Goal: Find specific page/section: Find specific page/section

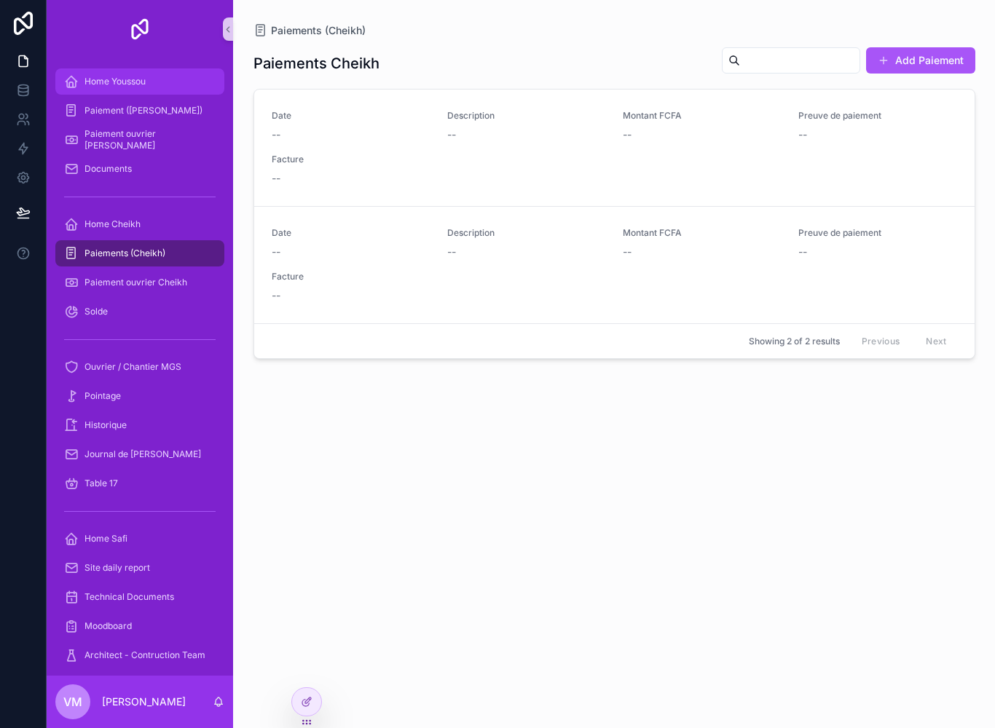
click at [108, 83] on span "Home Youssou" at bounding box center [114, 82] width 61 height 12
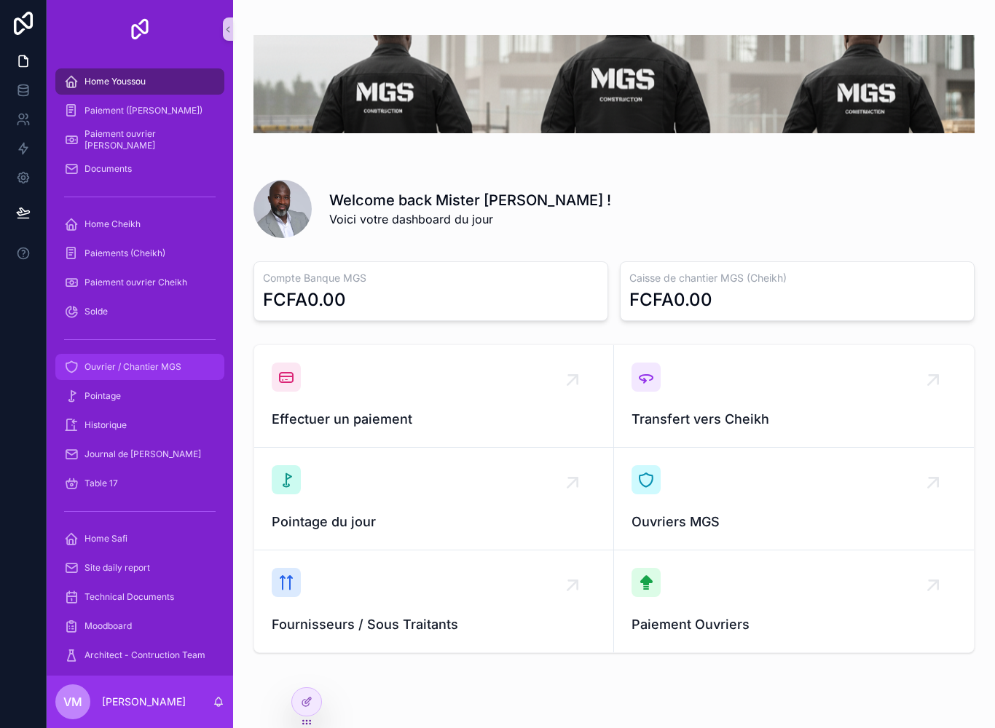
click at [118, 364] on span "Ouvrier / Chantier MGS" at bounding box center [132, 367] width 97 height 12
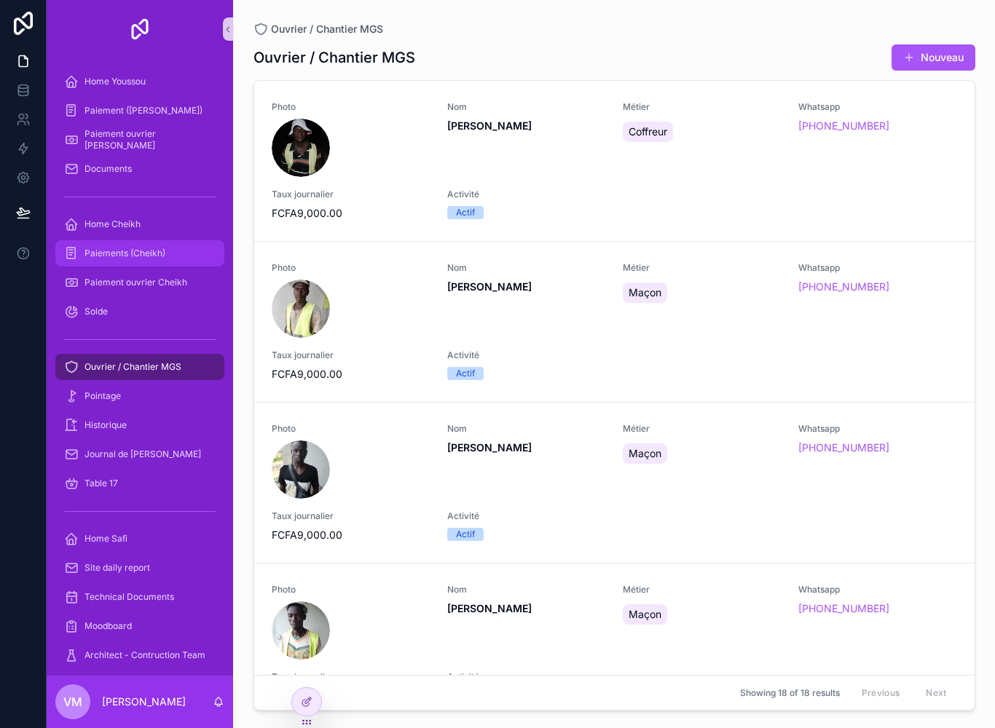
click at [101, 250] on span "Paiements (Cheikh)" at bounding box center [124, 254] width 81 height 12
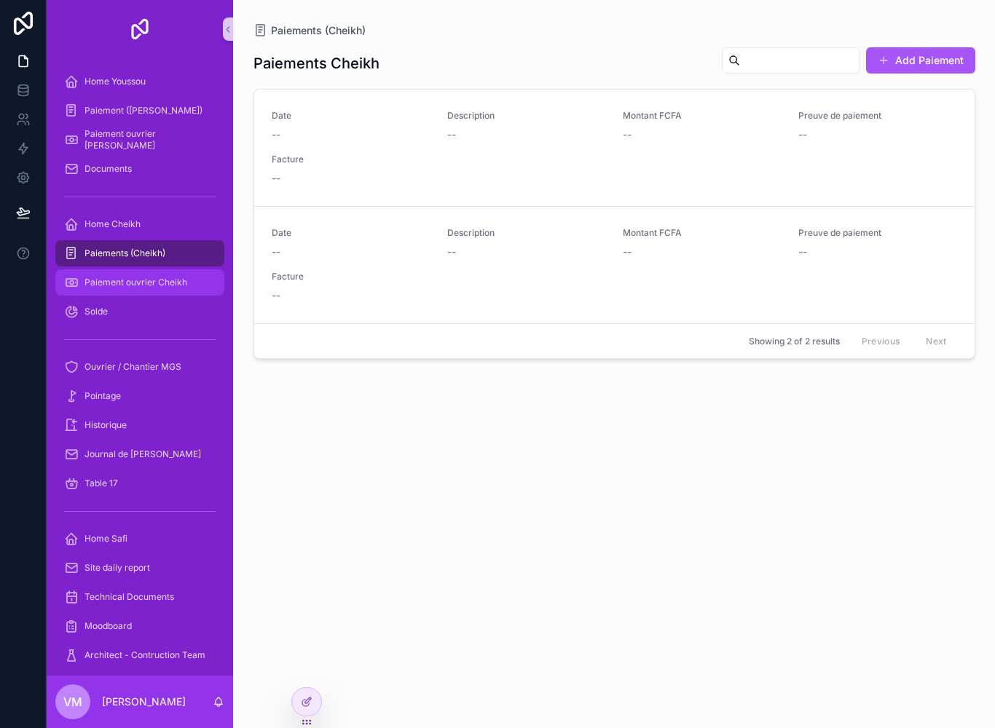
click at [113, 276] on div "Paiement ouvrier Cheikh" at bounding box center [139, 282] width 151 height 23
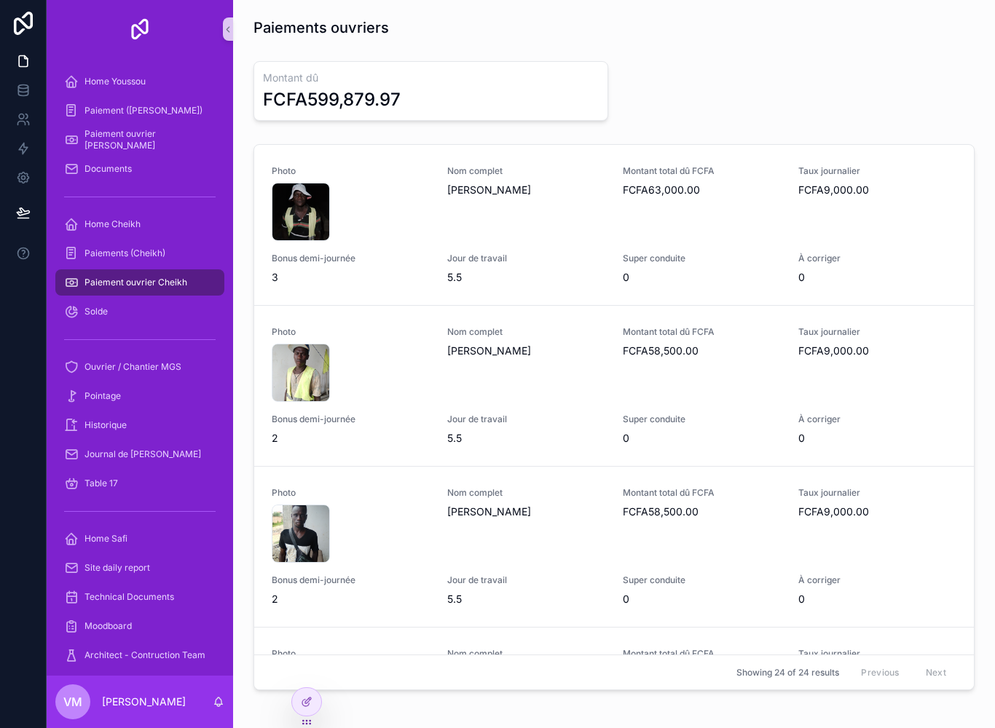
click at [130, 280] on span "Paiement ouvrier Cheikh" at bounding box center [135, 283] width 103 height 12
click at [125, 279] on span "Paiement ouvrier Cheikh" at bounding box center [135, 283] width 103 height 12
click at [122, 278] on span "Paiement ouvrier Cheikh" at bounding box center [135, 283] width 103 height 12
click at [313, 696] on div at bounding box center [306, 702] width 29 height 28
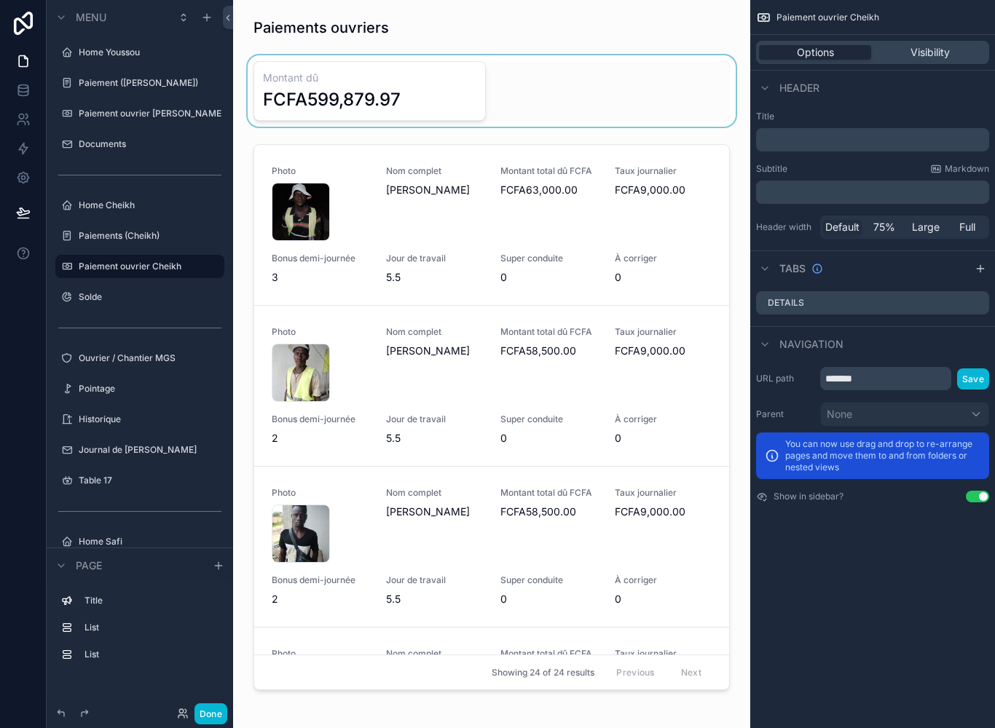
click at [427, 87] on div "scrollable content" at bounding box center [492, 90] width 494 height 71
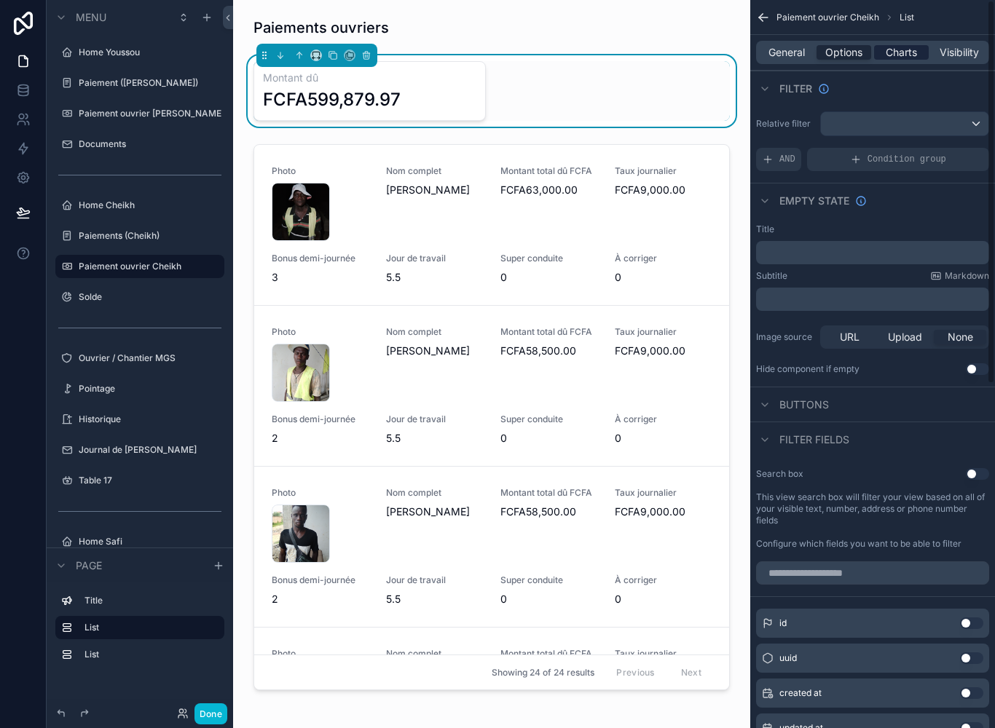
click at [910, 59] on span "Charts" at bounding box center [900, 52] width 31 height 15
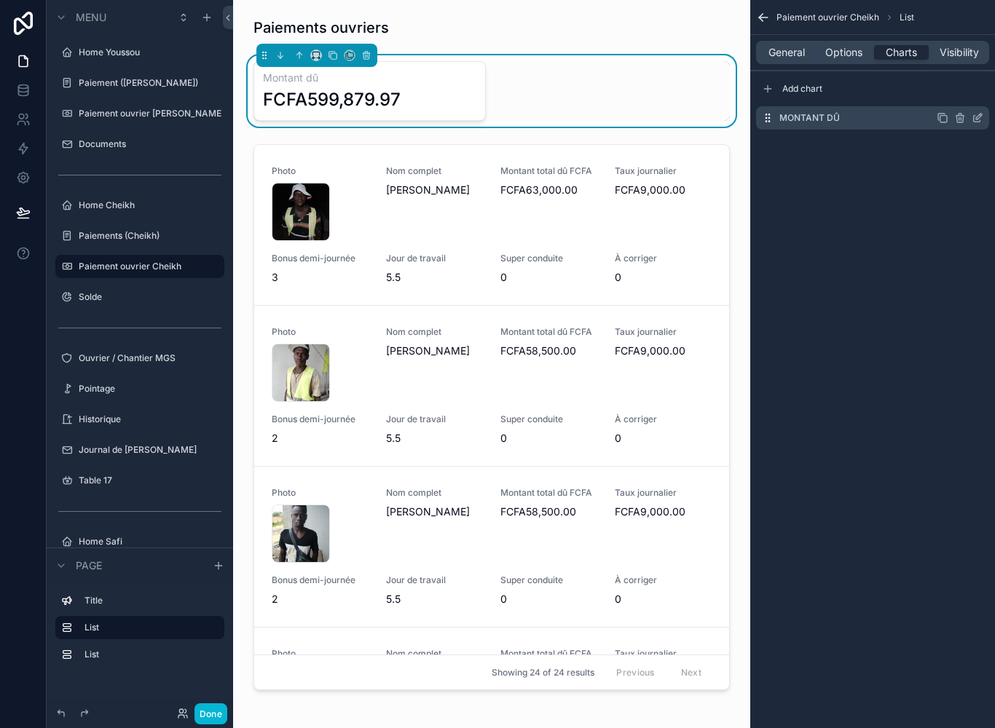
click at [975, 128] on div "Montant dû" at bounding box center [872, 117] width 233 height 23
click at [982, 122] on icon "scrollable content" at bounding box center [977, 118] width 12 height 12
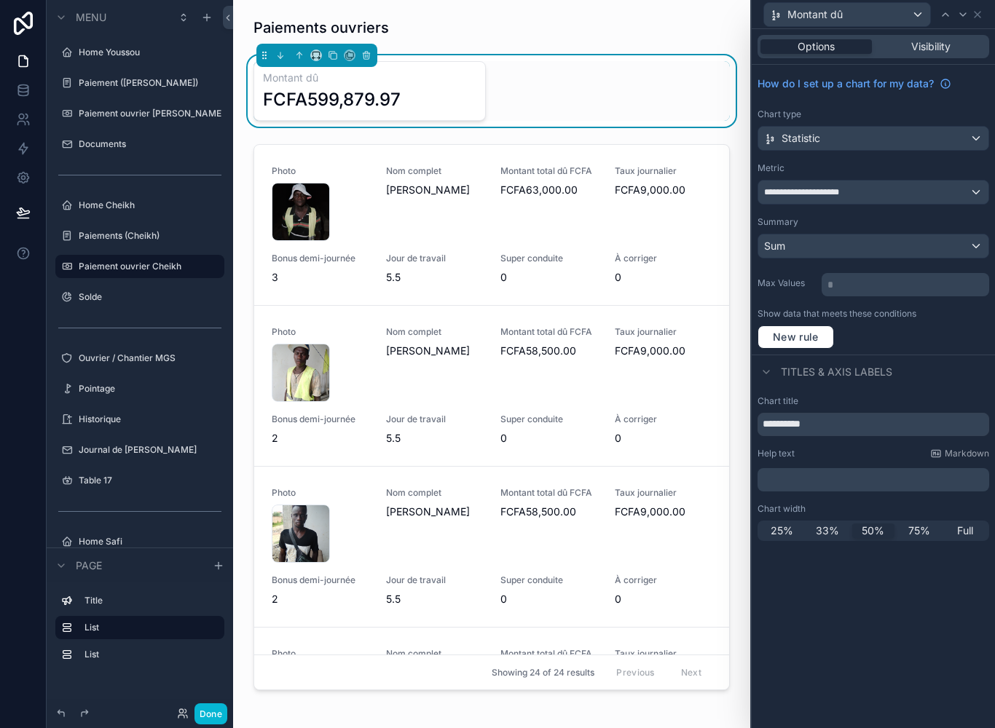
click at [934, 195] on div "**********" at bounding box center [873, 192] width 230 height 23
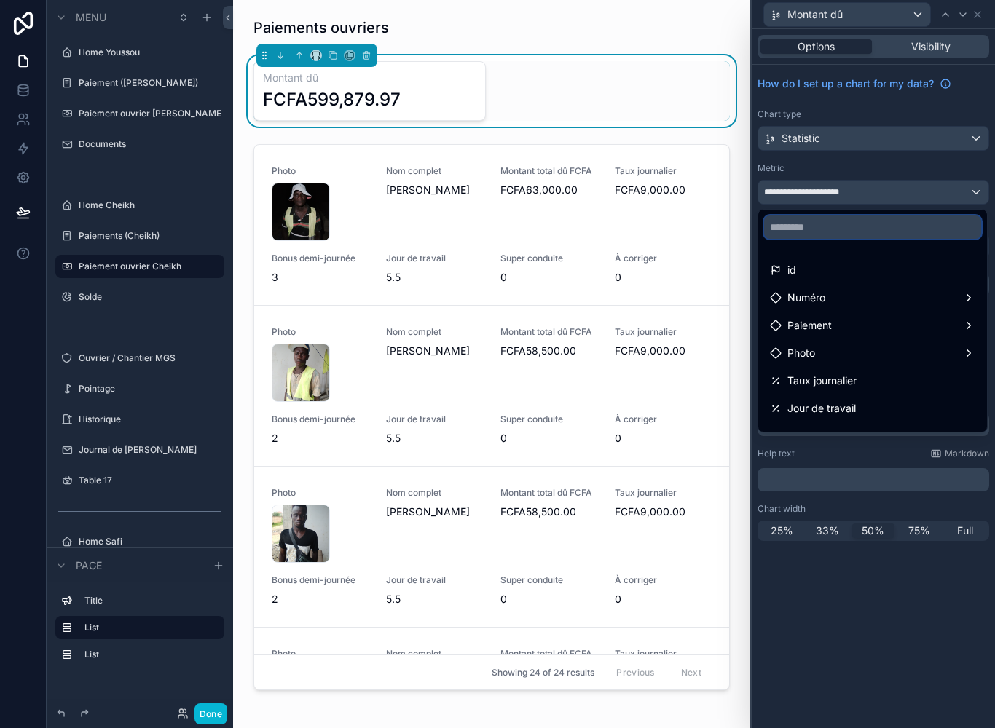
click at [882, 230] on input "text" at bounding box center [872, 227] width 217 height 23
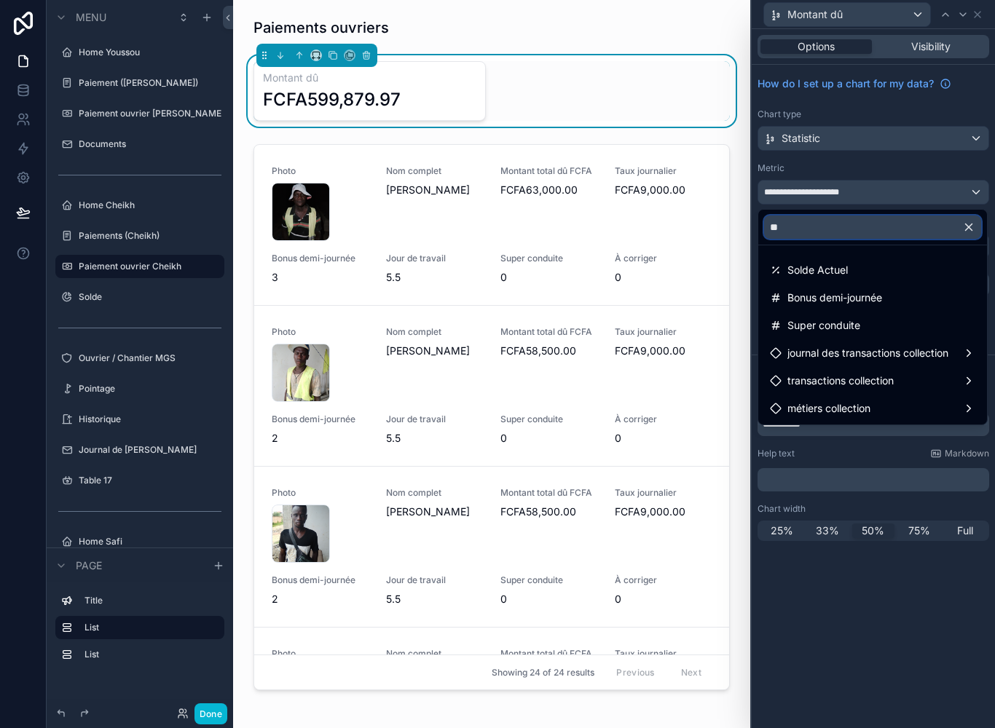
type input "***"
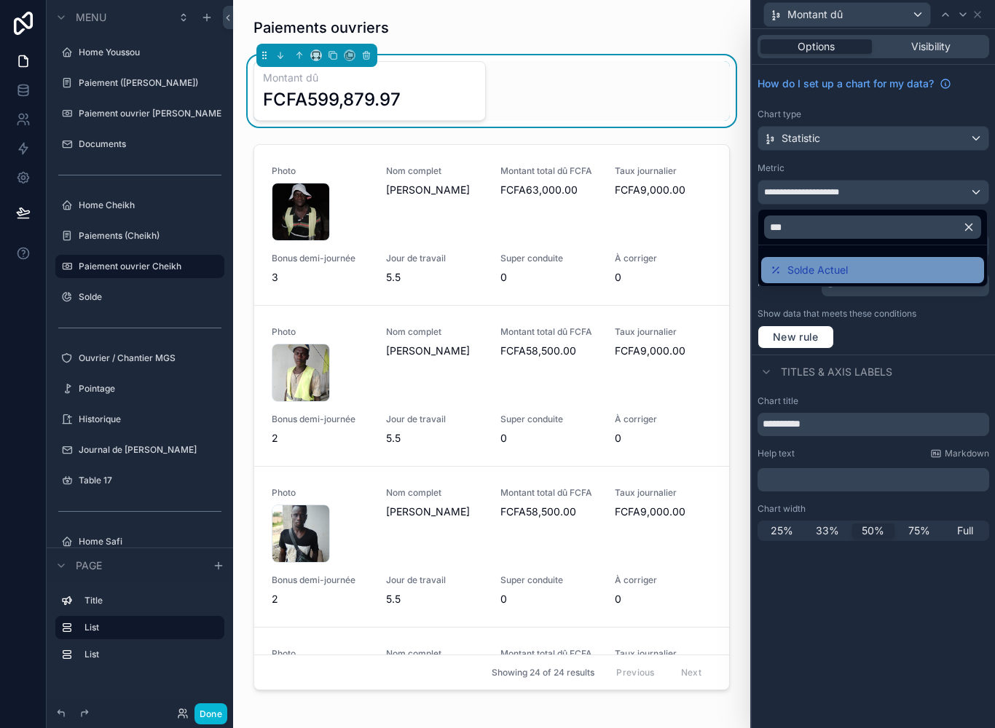
click at [867, 272] on div "Solde Actuel" at bounding box center [872, 269] width 205 height 17
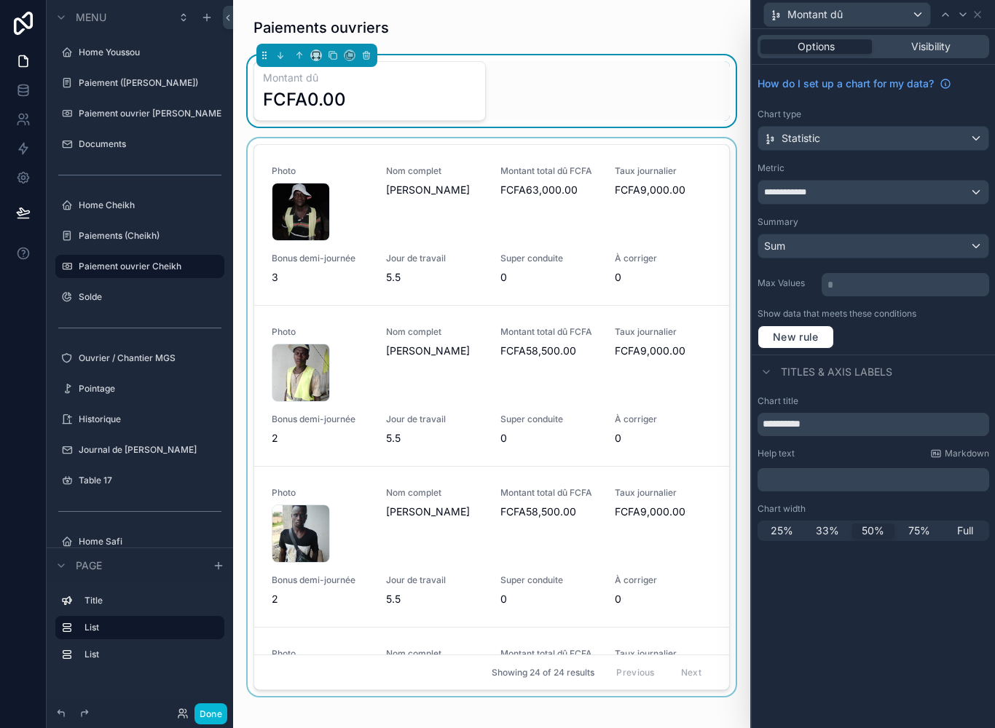
click at [624, 159] on div "scrollable content" at bounding box center [492, 420] width 494 height 564
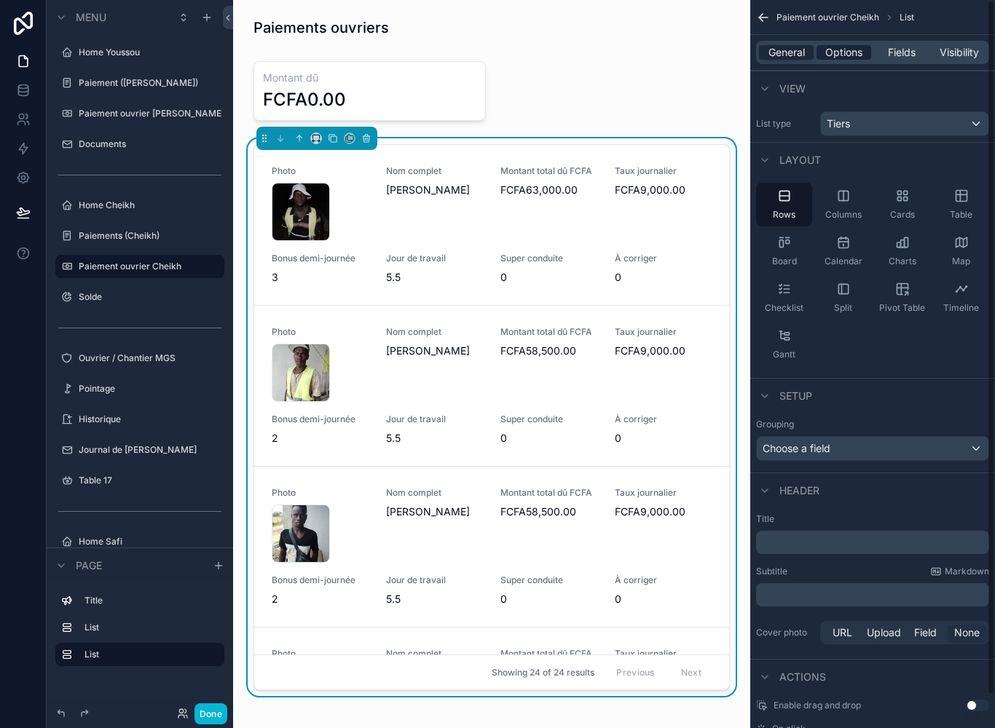
click at [845, 52] on span "Options" at bounding box center [843, 52] width 37 height 15
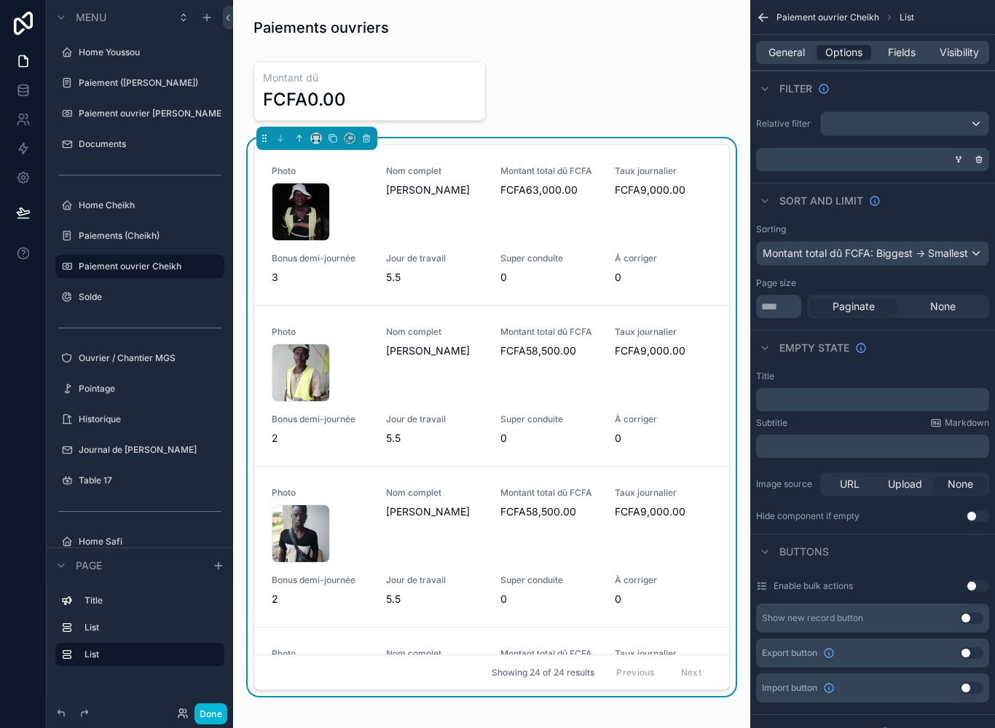
click at [933, 258] on div "Montant total dû FCFA: Biggest -> Smallest" at bounding box center [873, 253] width 232 height 23
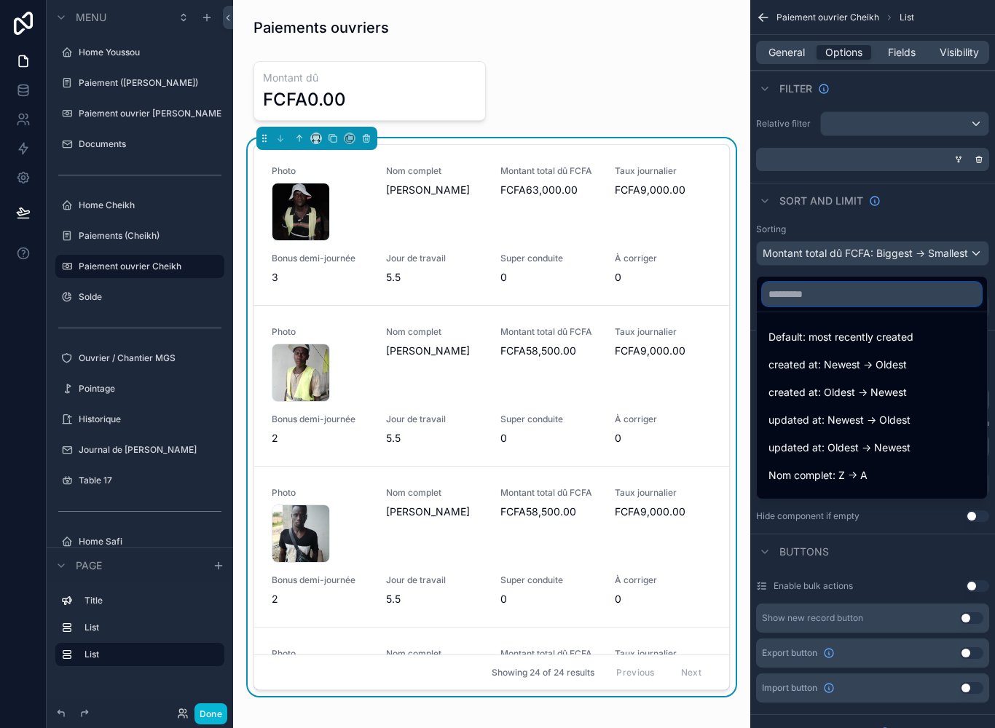
click at [907, 302] on input "text" at bounding box center [871, 294] width 218 height 23
click at [939, 215] on div "scrollable content" at bounding box center [497, 364] width 995 height 728
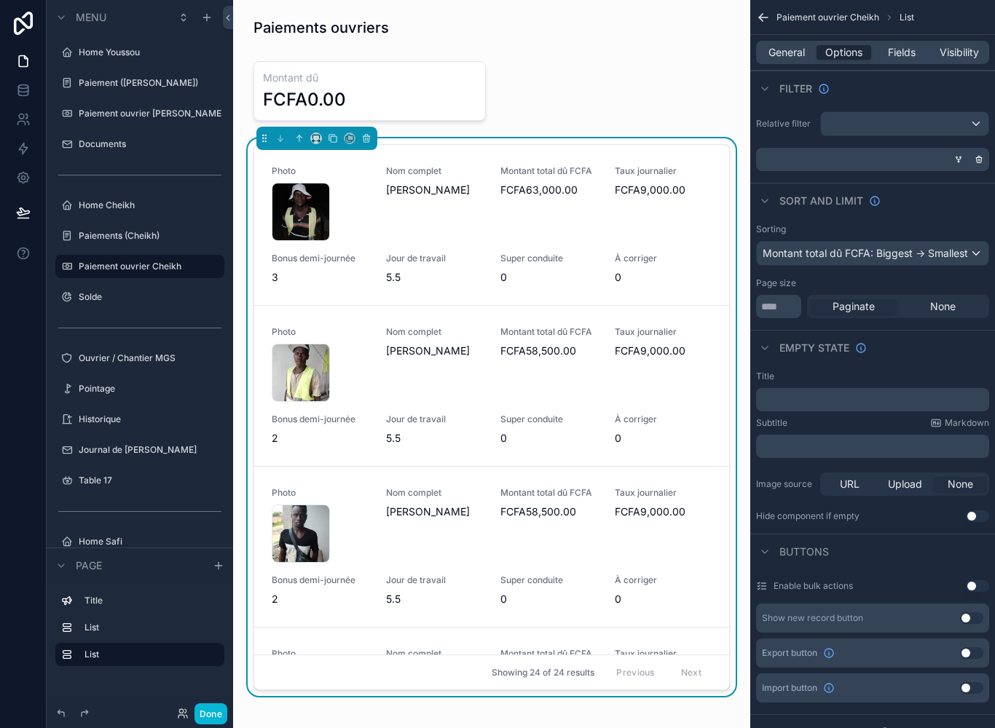
click at [928, 264] on div "Montant total dû FCFA: Biggest -> Smallest" at bounding box center [873, 253] width 232 height 23
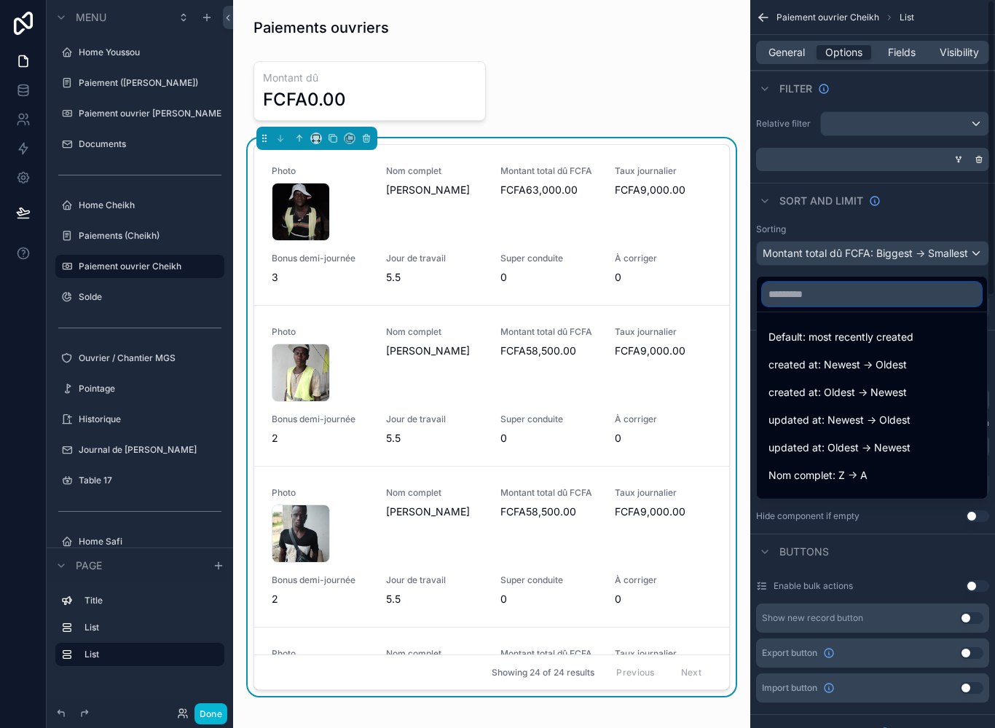
click at [873, 296] on input "text" at bounding box center [871, 294] width 218 height 23
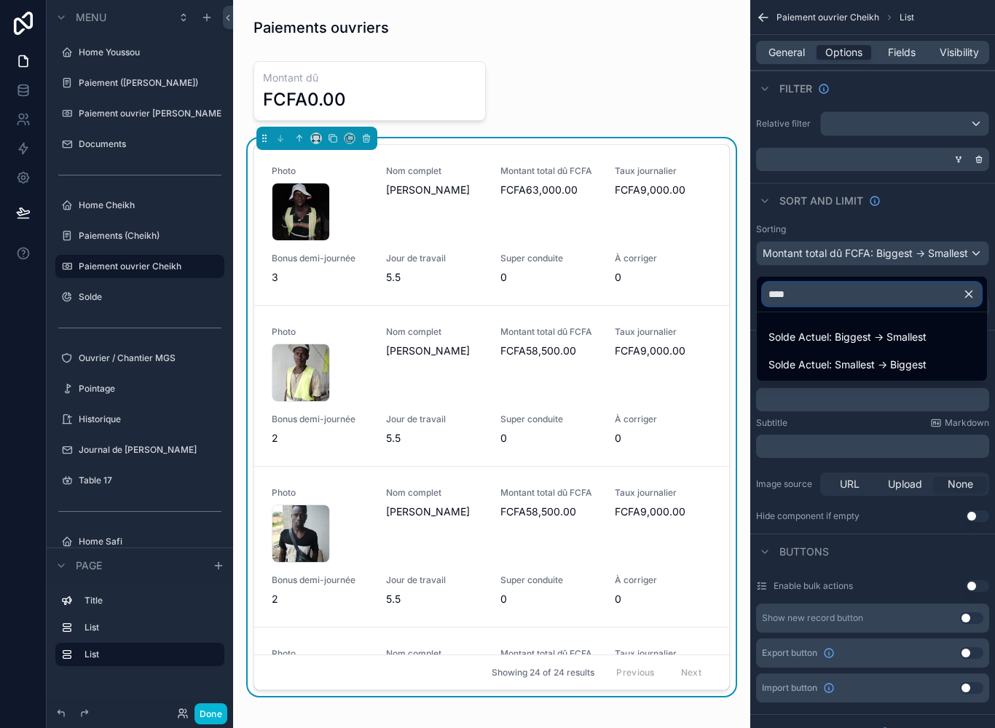
type input "*****"
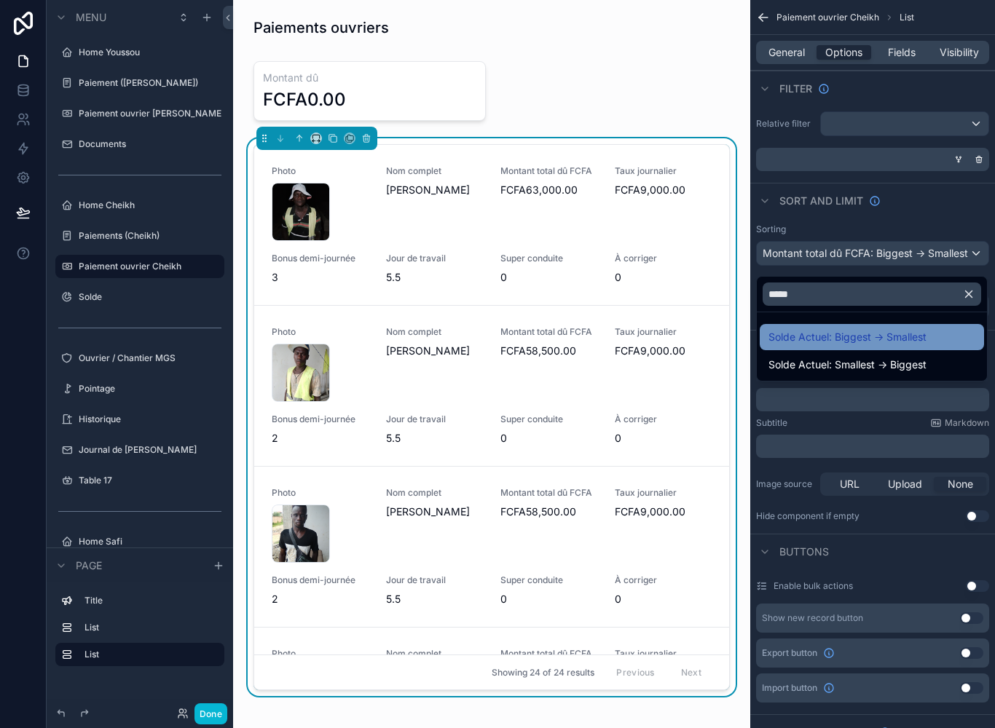
click at [913, 339] on span "Solde Actuel: Biggest -> Smallest" at bounding box center [847, 336] width 158 height 17
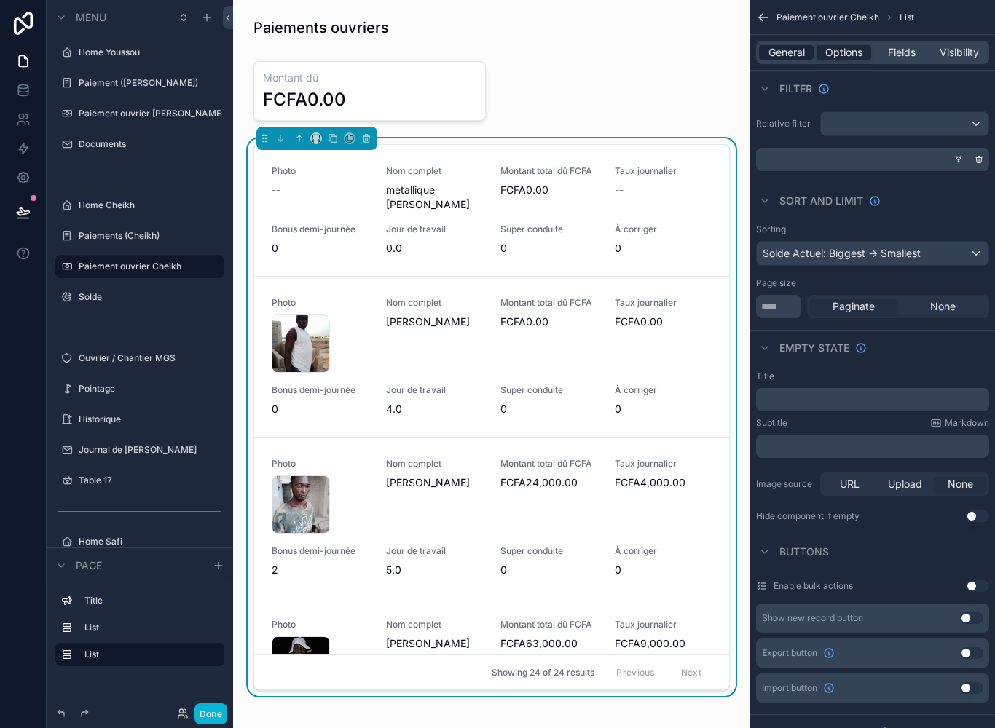
click at [790, 51] on span "General" at bounding box center [786, 52] width 36 height 15
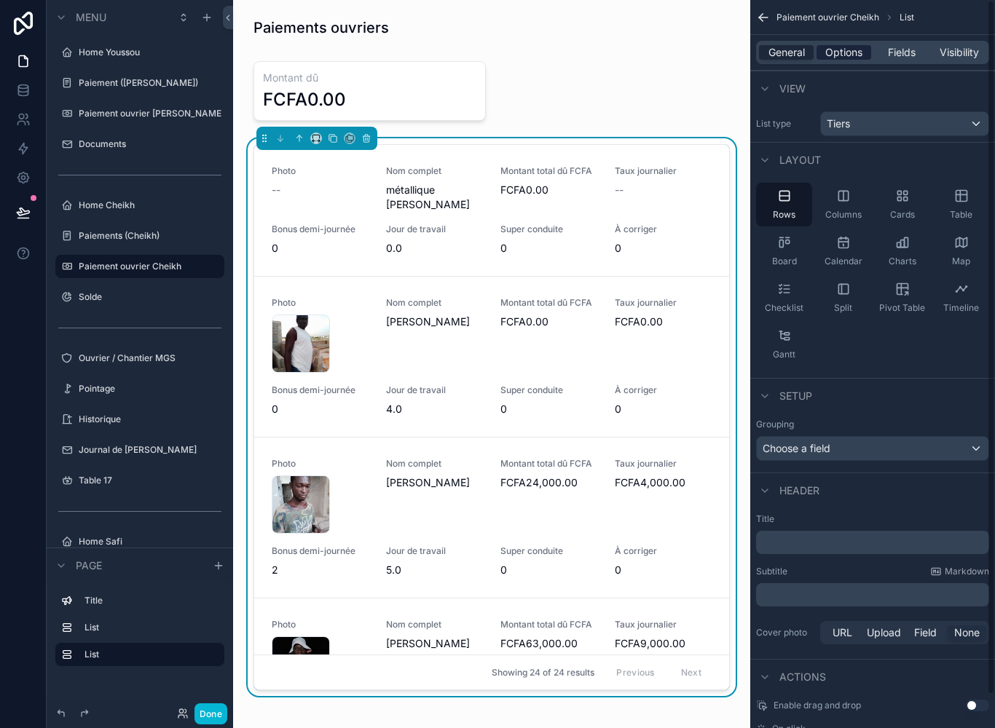
click at [847, 48] on span "Options" at bounding box center [843, 52] width 37 height 15
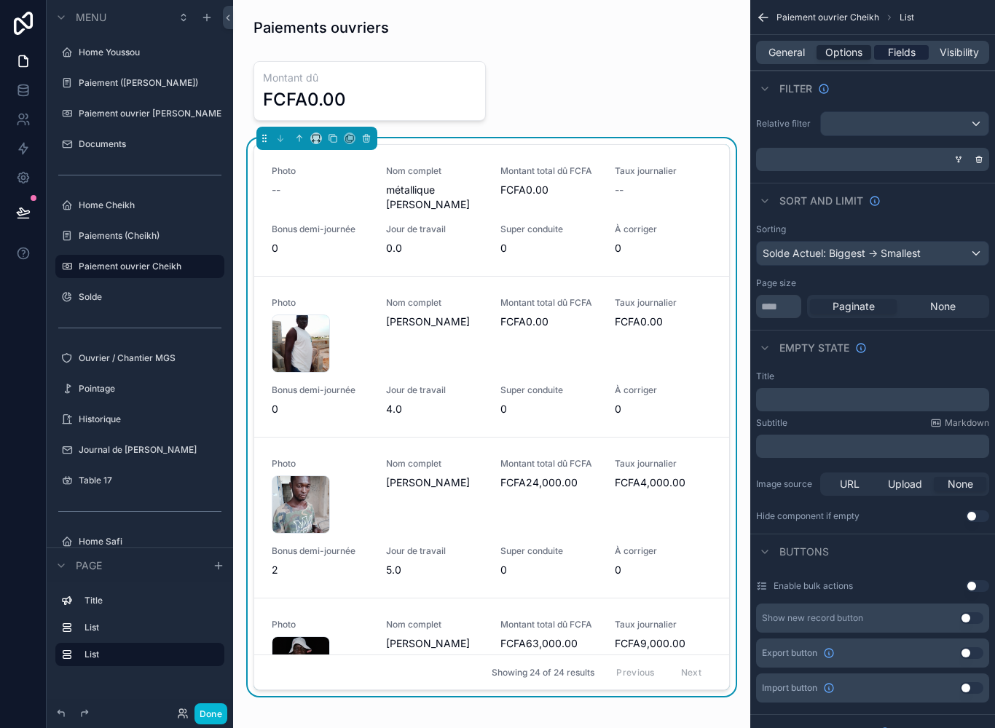
click at [896, 55] on span "Fields" at bounding box center [902, 52] width 28 height 15
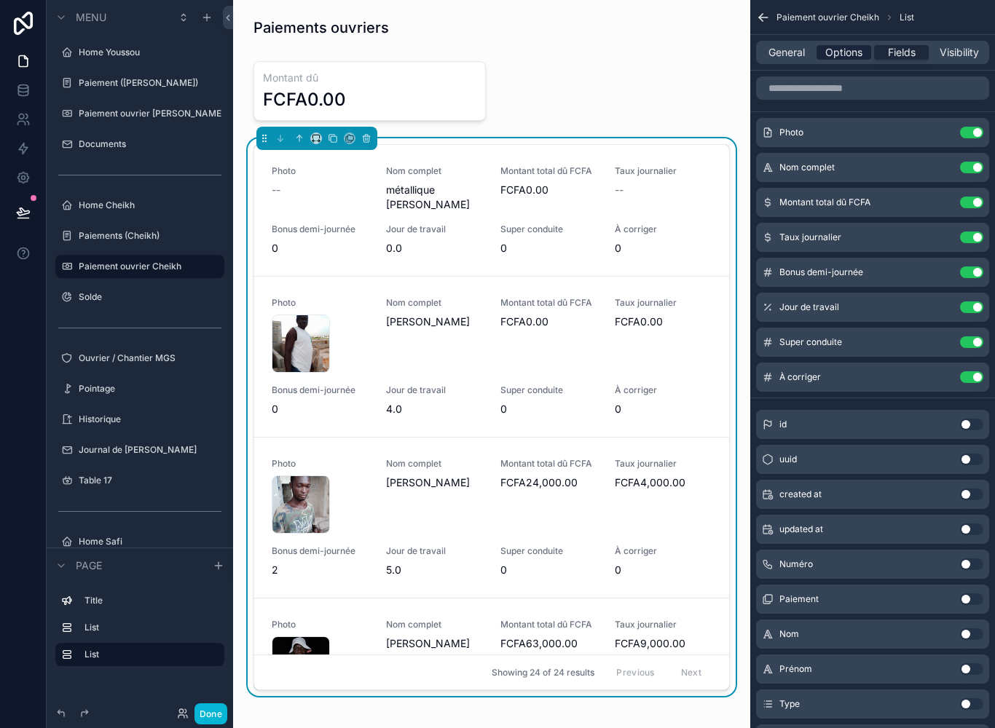
click at [852, 54] on span "Options" at bounding box center [843, 52] width 37 height 15
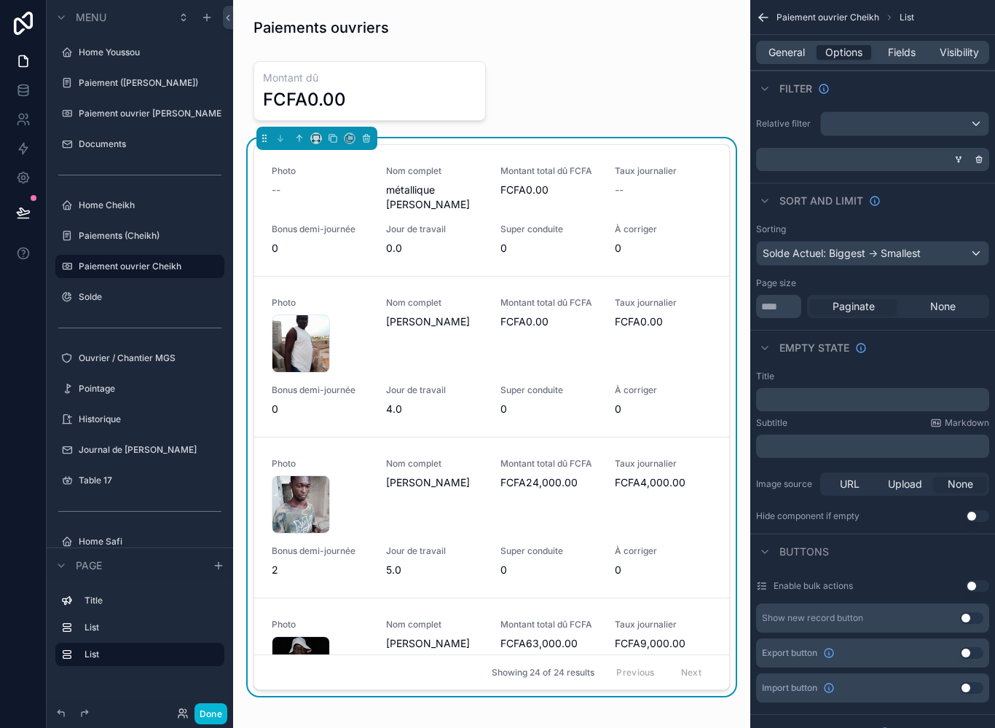
click at [945, 161] on div "scrollable content" at bounding box center [869, 159] width 233 height 23
click at [955, 159] on icon "scrollable content" at bounding box center [958, 159] width 9 height 9
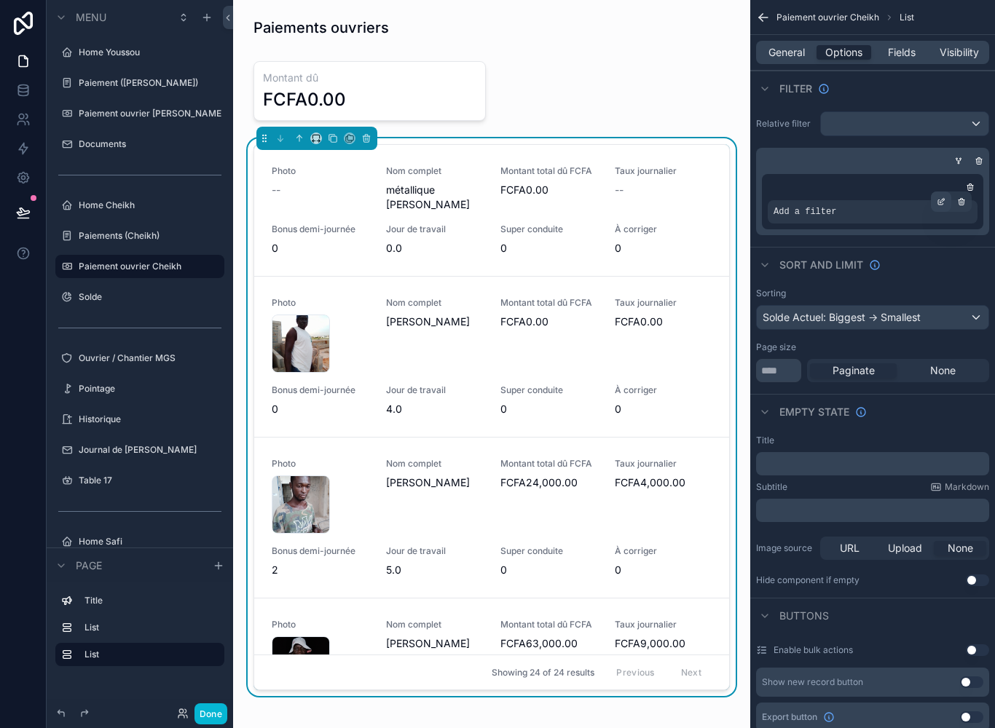
click at [934, 200] on div "scrollable content" at bounding box center [941, 202] width 20 height 20
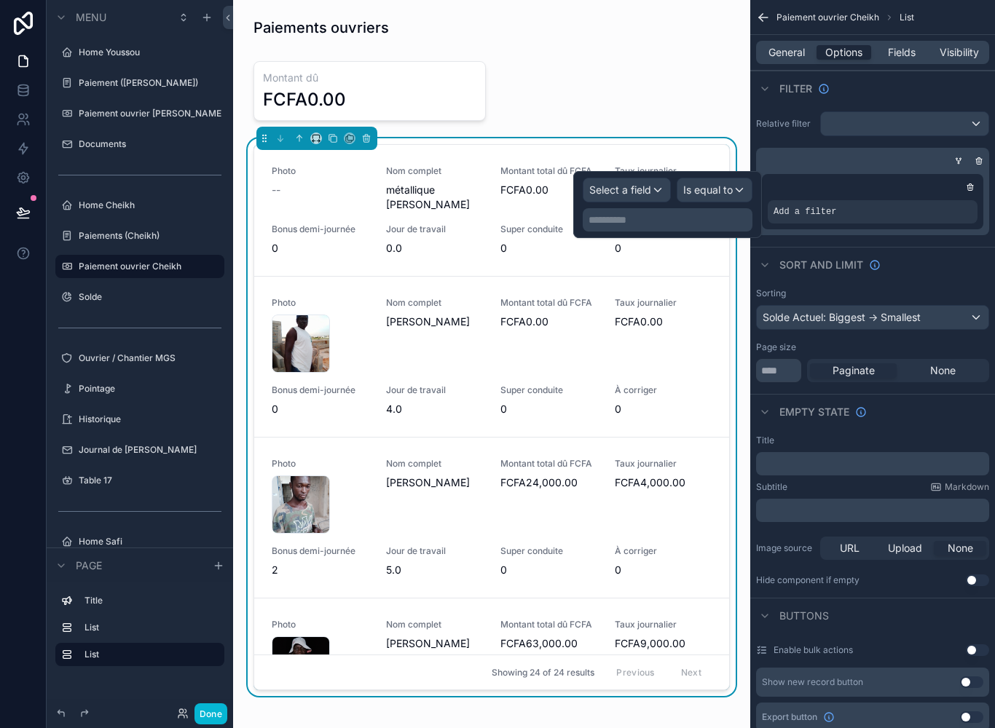
click at [628, 189] on span "Select a field" at bounding box center [620, 189] width 62 height 12
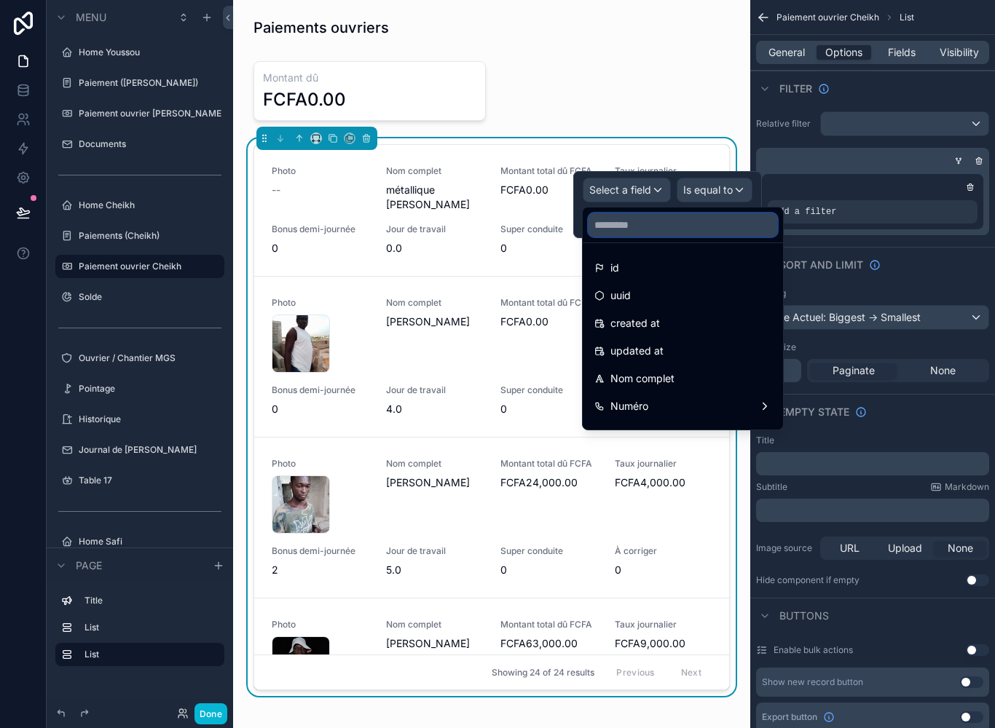
click at [703, 226] on input "text" at bounding box center [682, 224] width 189 height 23
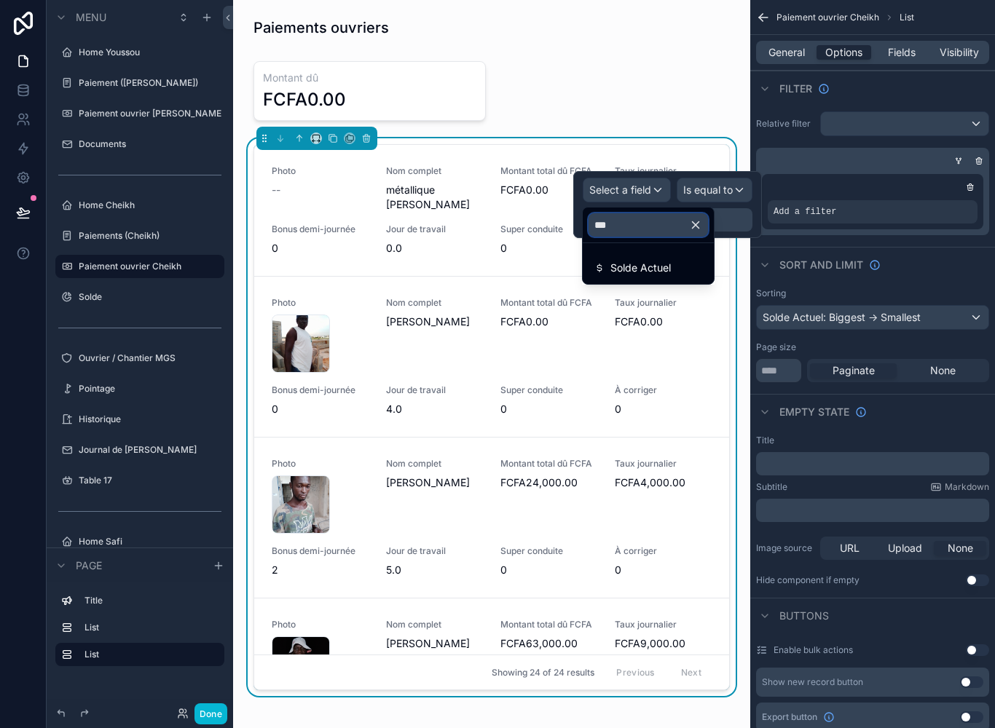
type input "****"
click at [690, 272] on div "Solde Actuel" at bounding box center [648, 267] width 108 height 17
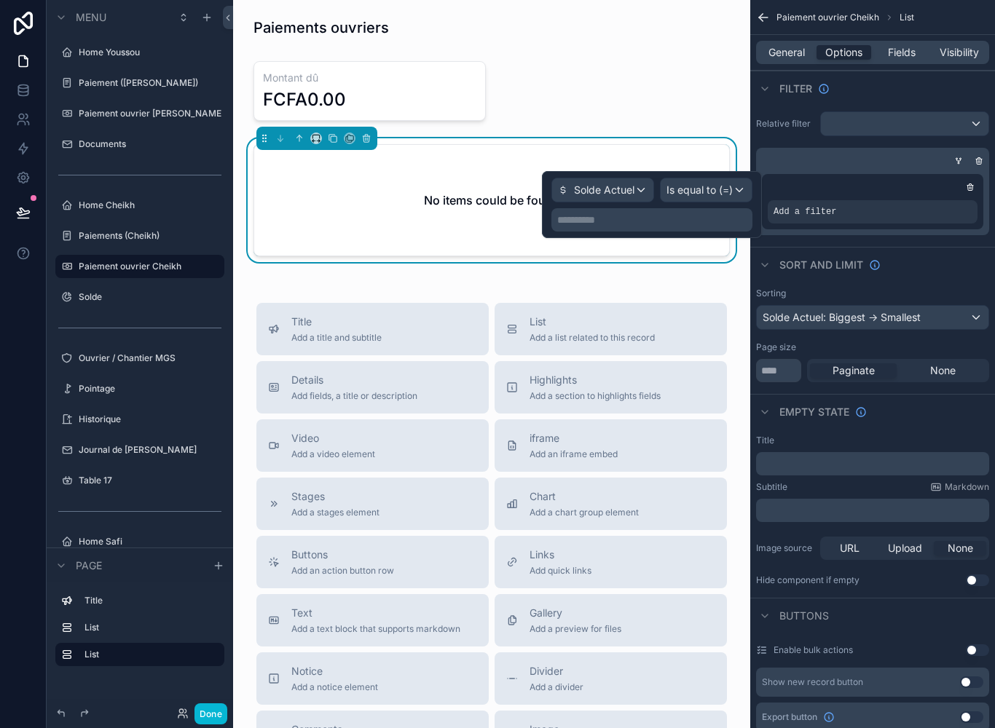
click at [719, 193] on span "Is equal to (=)" at bounding box center [699, 190] width 66 height 15
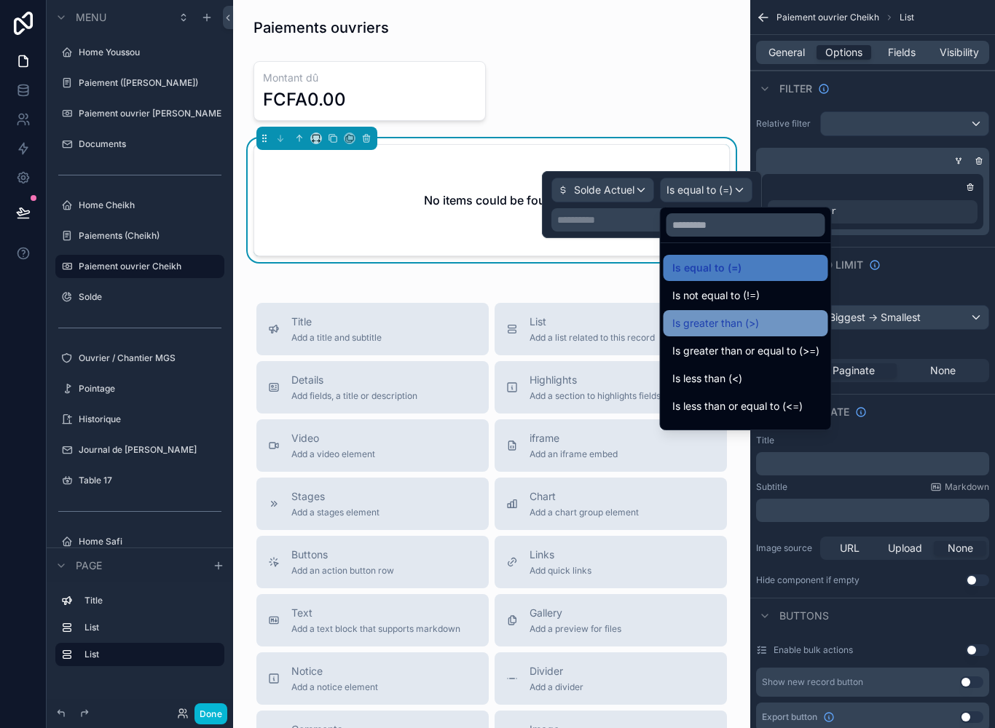
click at [781, 326] on div "Is greater than (>)" at bounding box center [745, 323] width 147 height 17
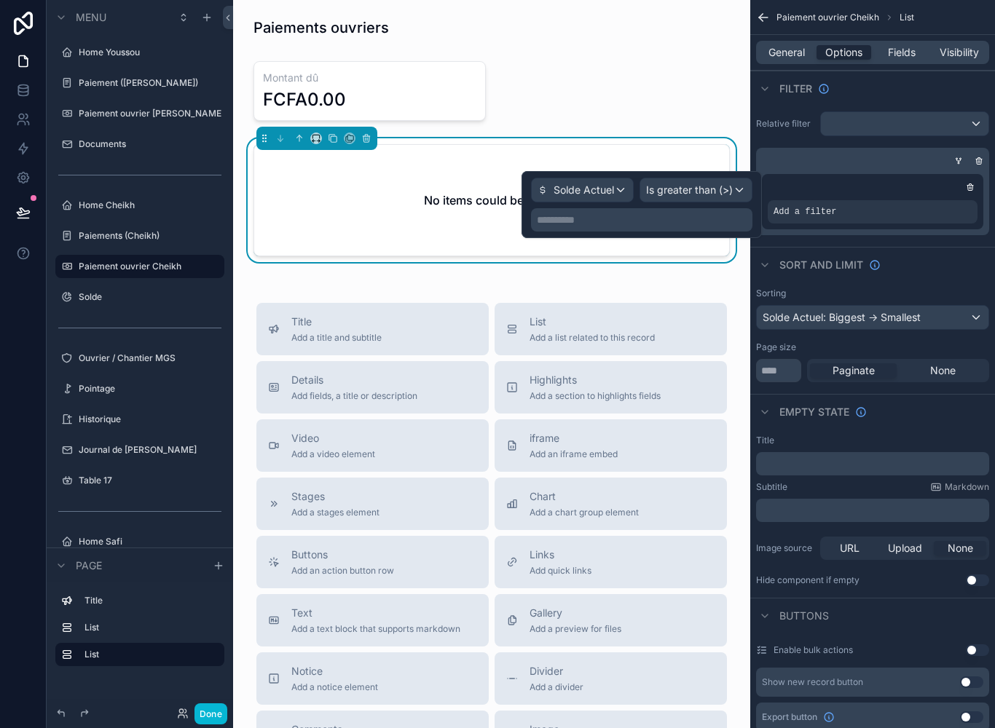
click at [671, 221] on p "**********" at bounding box center [643, 220] width 213 height 15
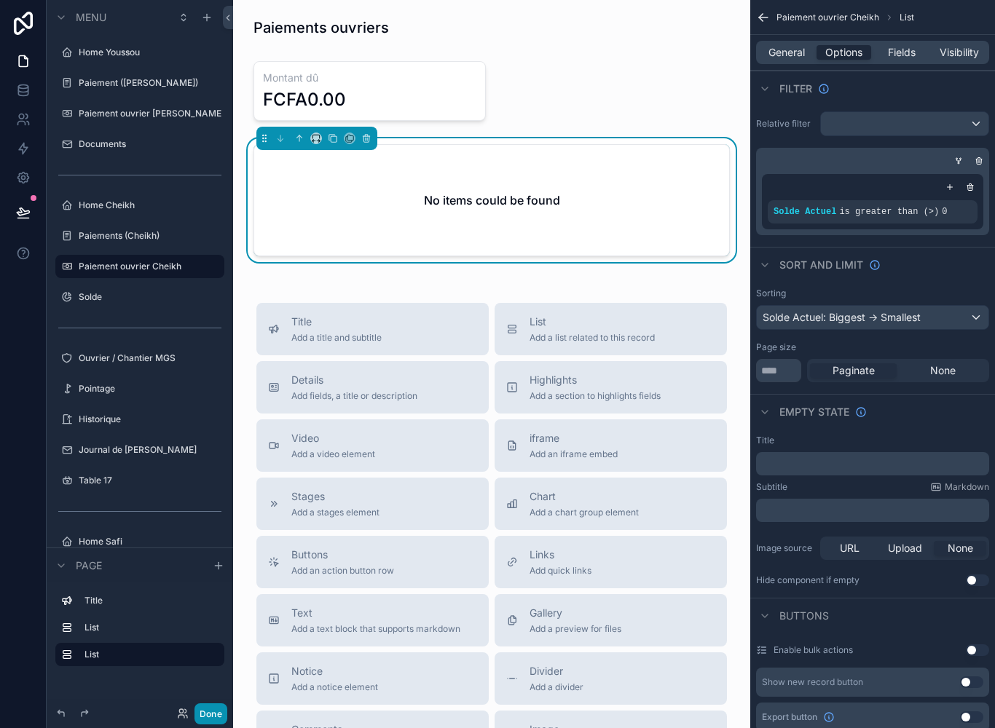
click at [213, 720] on button "Done" at bounding box center [210, 713] width 33 height 21
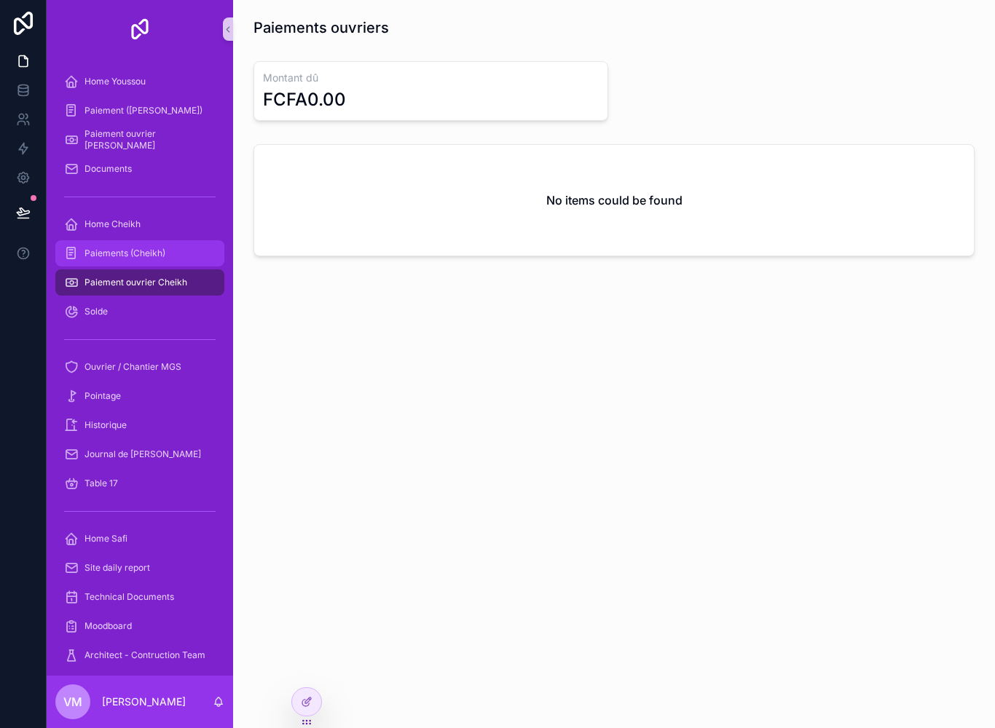
click at [167, 261] on div "Paiements (Cheikh)" at bounding box center [139, 253] width 151 height 23
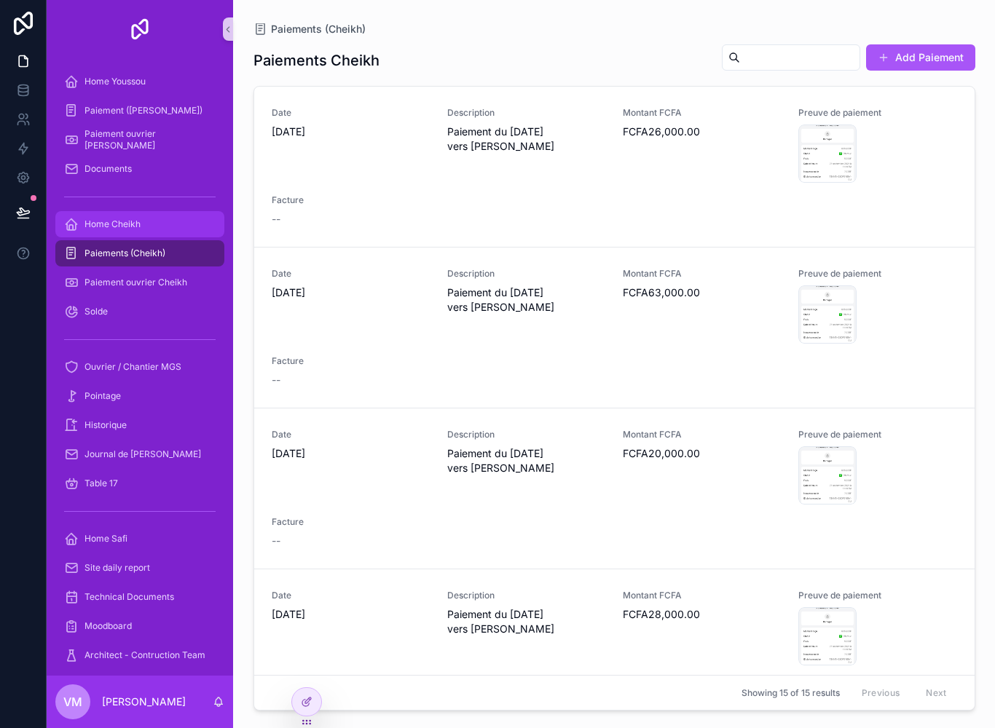
click at [175, 225] on div "Home Cheikh" at bounding box center [139, 224] width 151 height 23
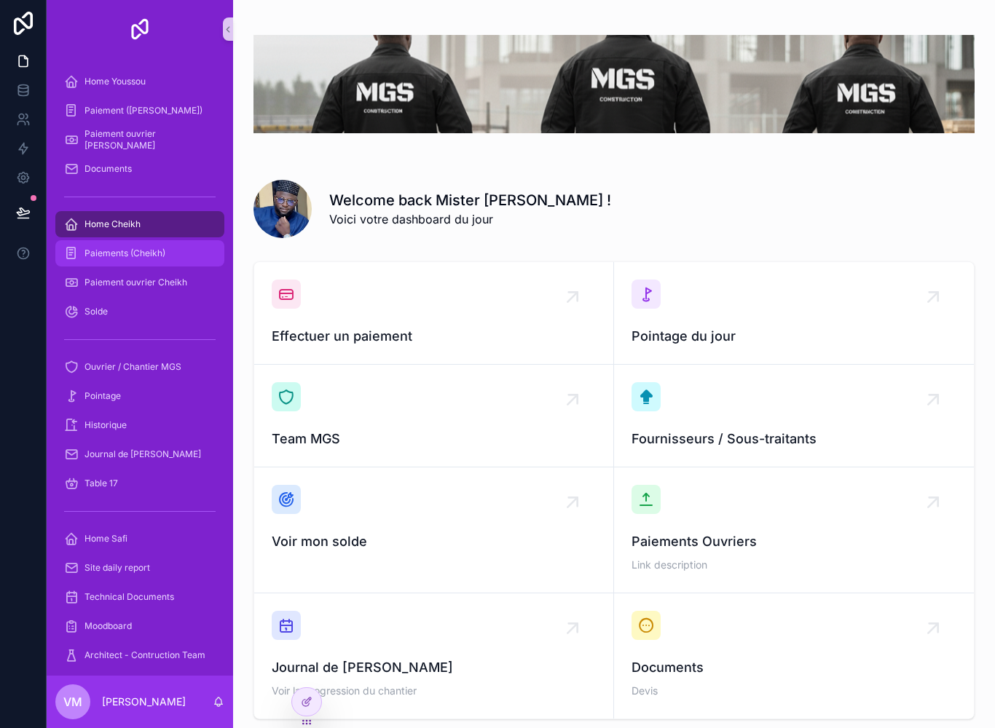
click at [169, 255] on div "Paiements (Cheikh)" at bounding box center [139, 253] width 151 height 23
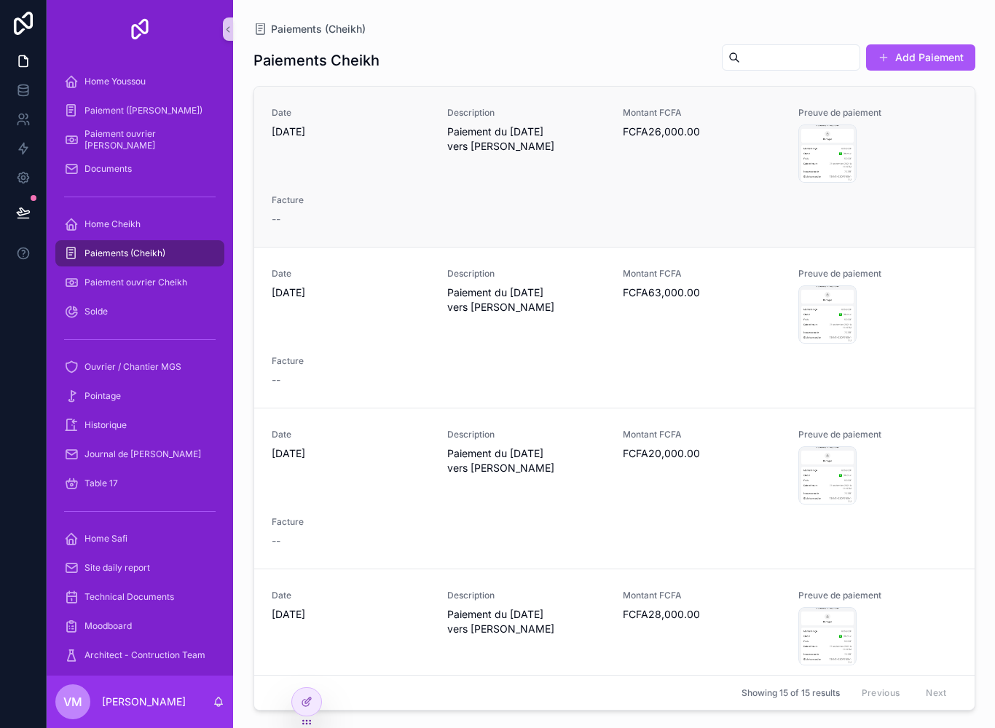
click at [544, 197] on div "Date [DATE] Description Paiement du [DATE] vers [GEOGRAPHIC_DATA][PERSON_NAME] …" at bounding box center [614, 166] width 685 height 119
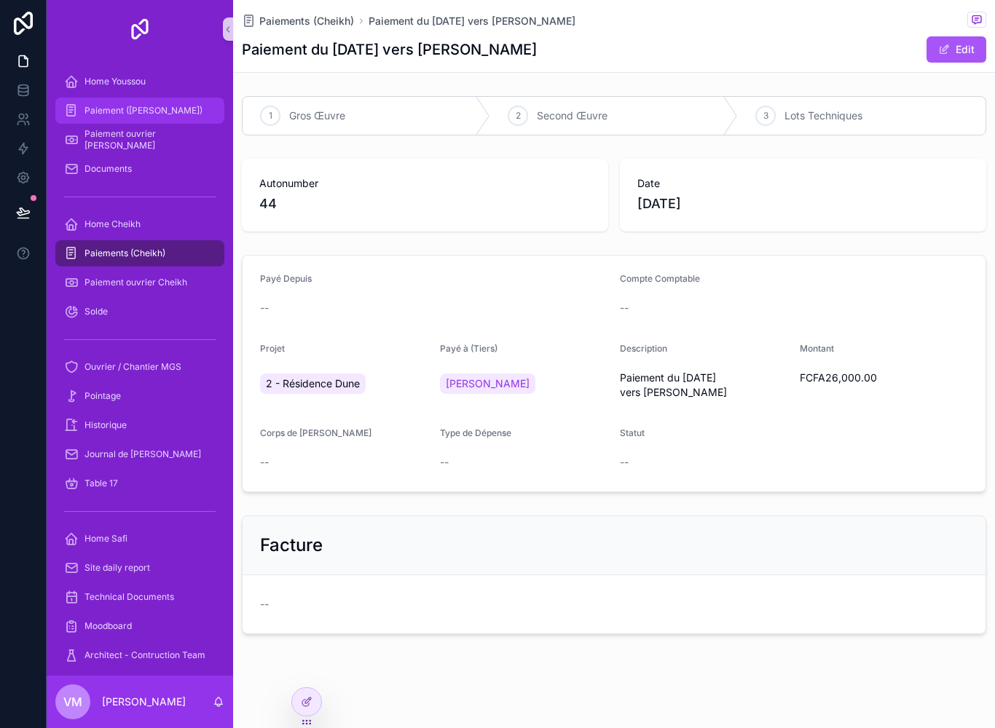
click at [173, 108] on div "Paiement ([PERSON_NAME])" at bounding box center [139, 110] width 151 height 23
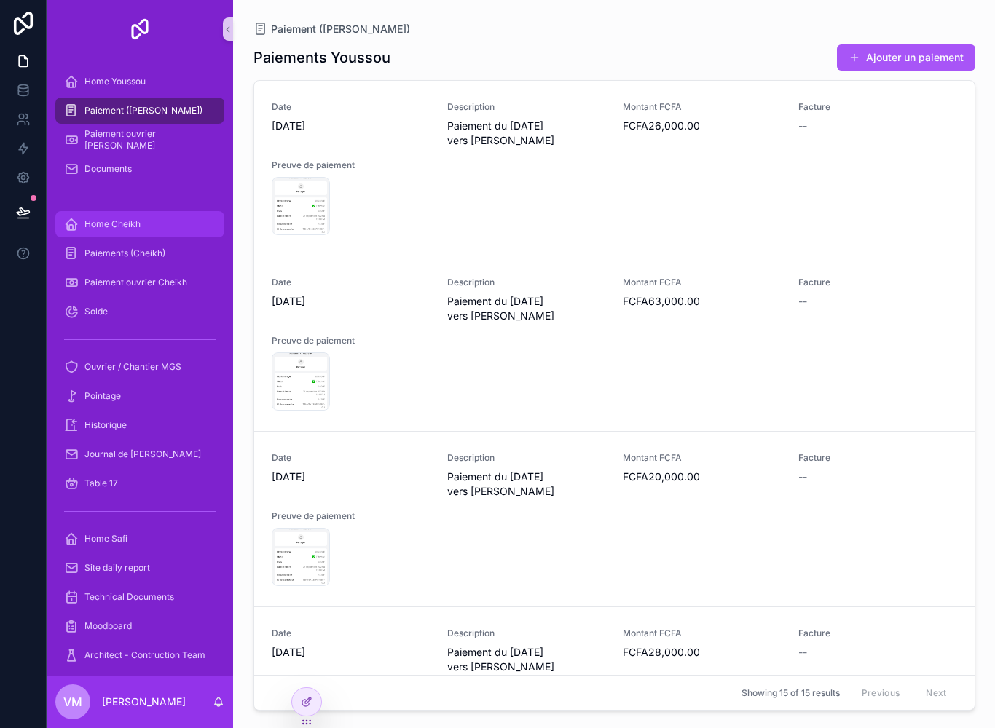
click at [160, 237] on div "Home Cheikh" at bounding box center [140, 224] width 186 height 29
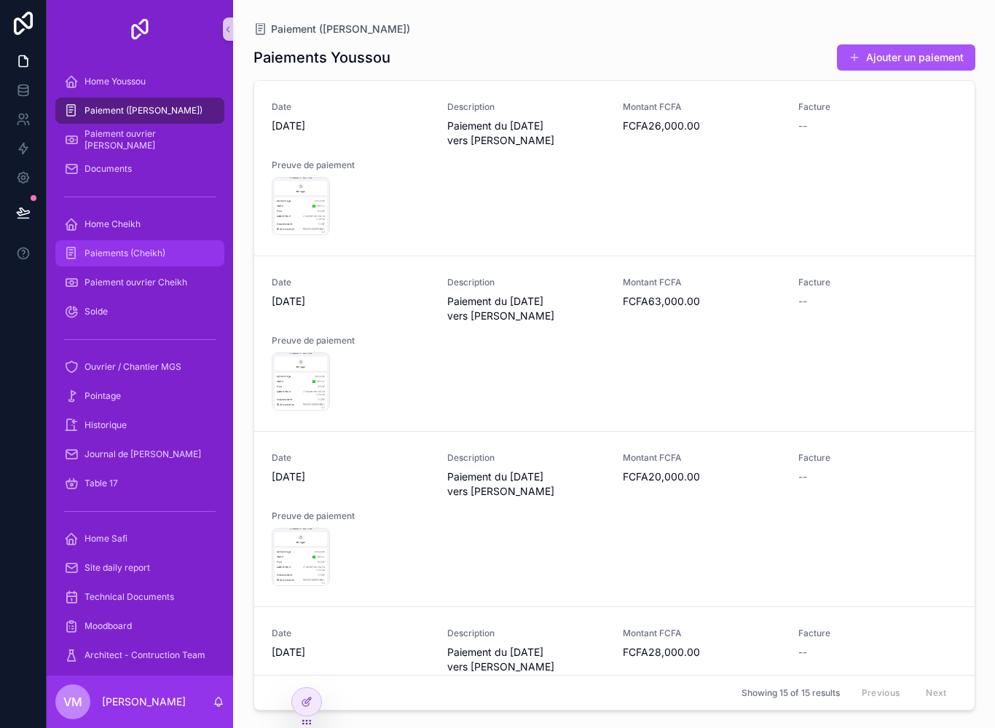
click at [167, 250] on div "Paiements (Cheikh)" at bounding box center [139, 253] width 151 height 23
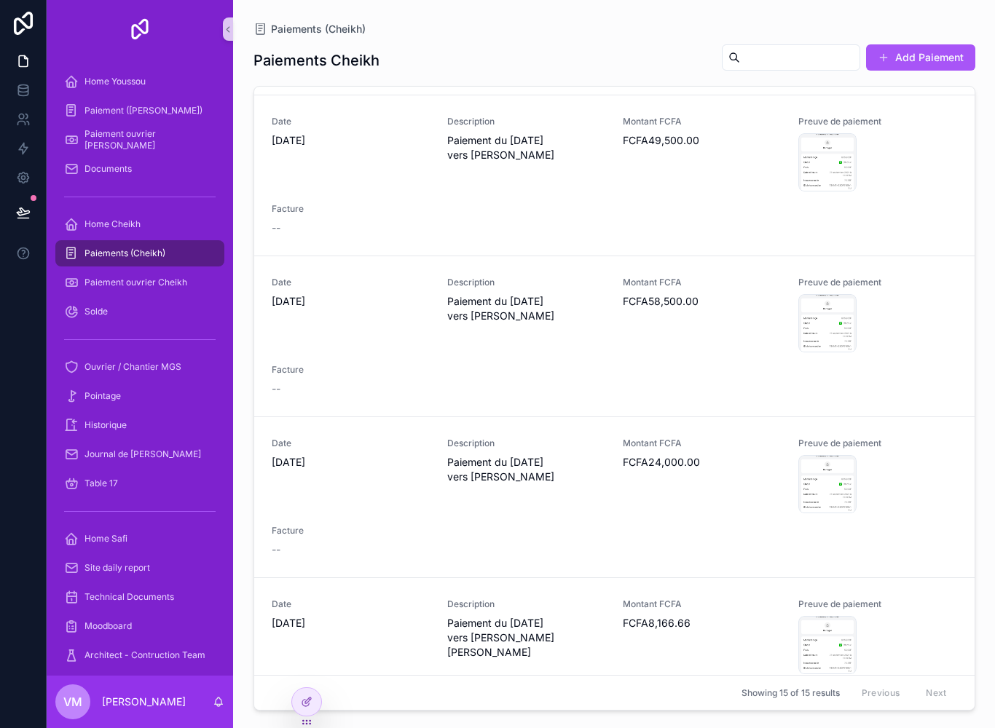
scroll to position [1118, 0]
click at [818, 174] on div "IMG_7449 .PNG" at bounding box center [827, 181] width 57 height 17
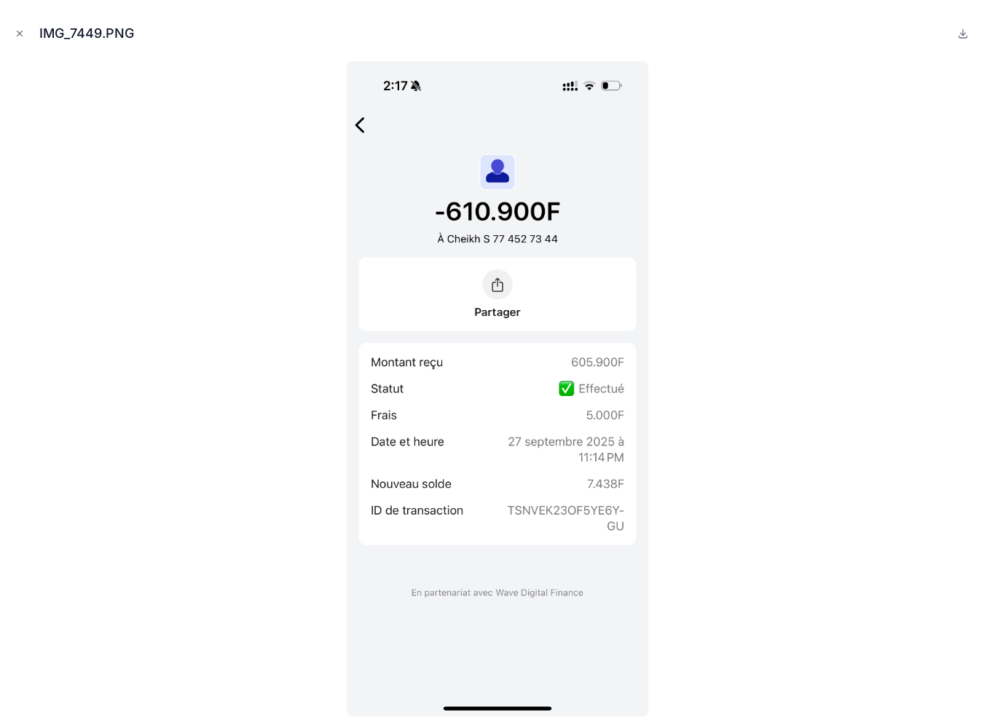
click at [767, 298] on div at bounding box center [497, 388] width 971 height 655
click at [23, 25] on button "Close modal" at bounding box center [20, 33] width 16 height 16
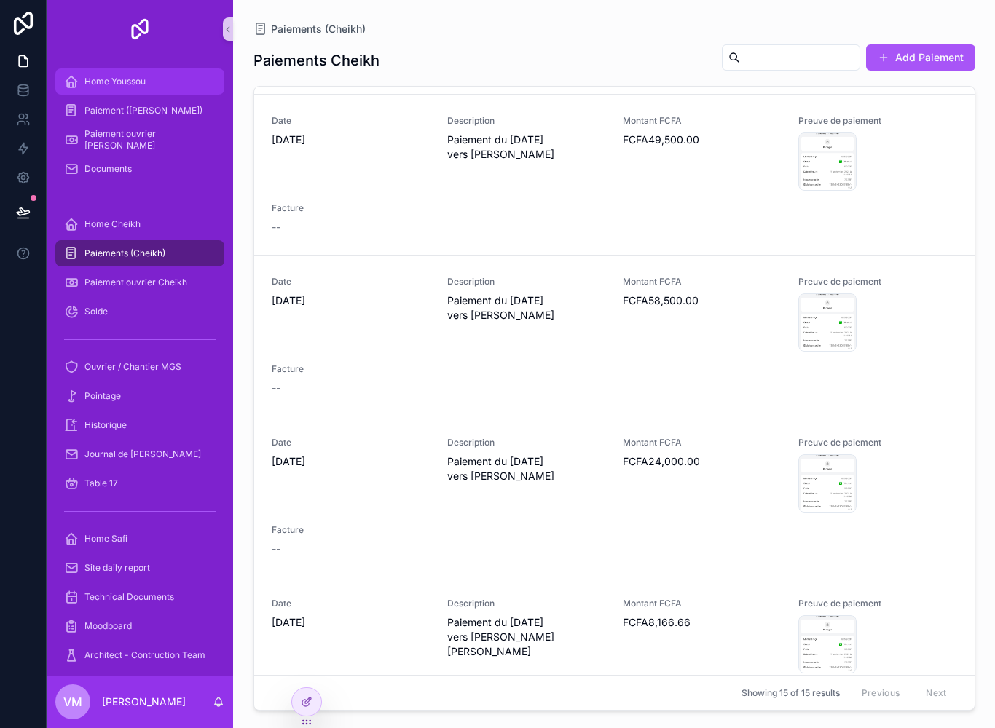
click at [152, 84] on div "Home Youssou" at bounding box center [139, 81] width 151 height 23
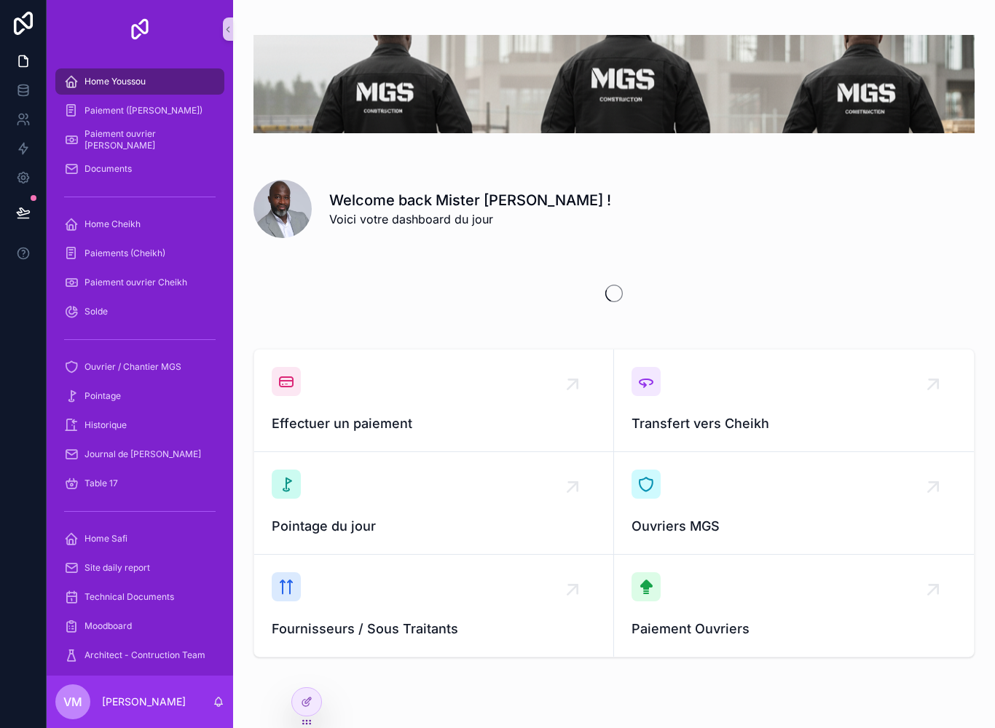
click at [152, 83] on div "Home Youssou" at bounding box center [139, 81] width 151 height 23
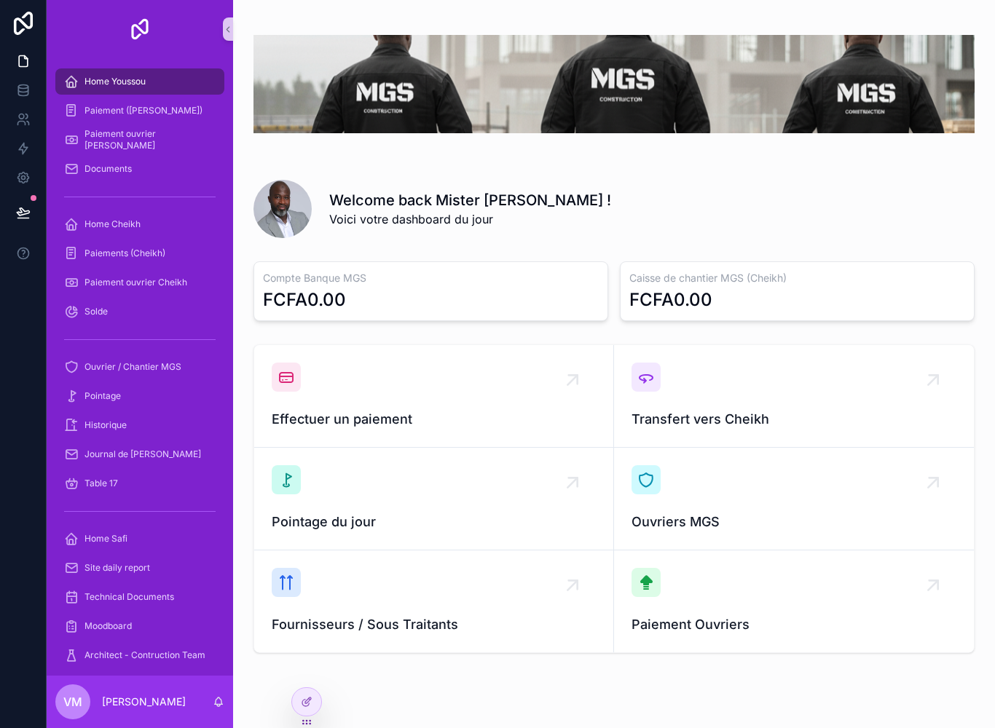
click at [156, 85] on div "Home Youssou" at bounding box center [139, 81] width 151 height 23
click at [151, 132] on div "Paiement ouvrier [PERSON_NAME]" at bounding box center [139, 139] width 151 height 23
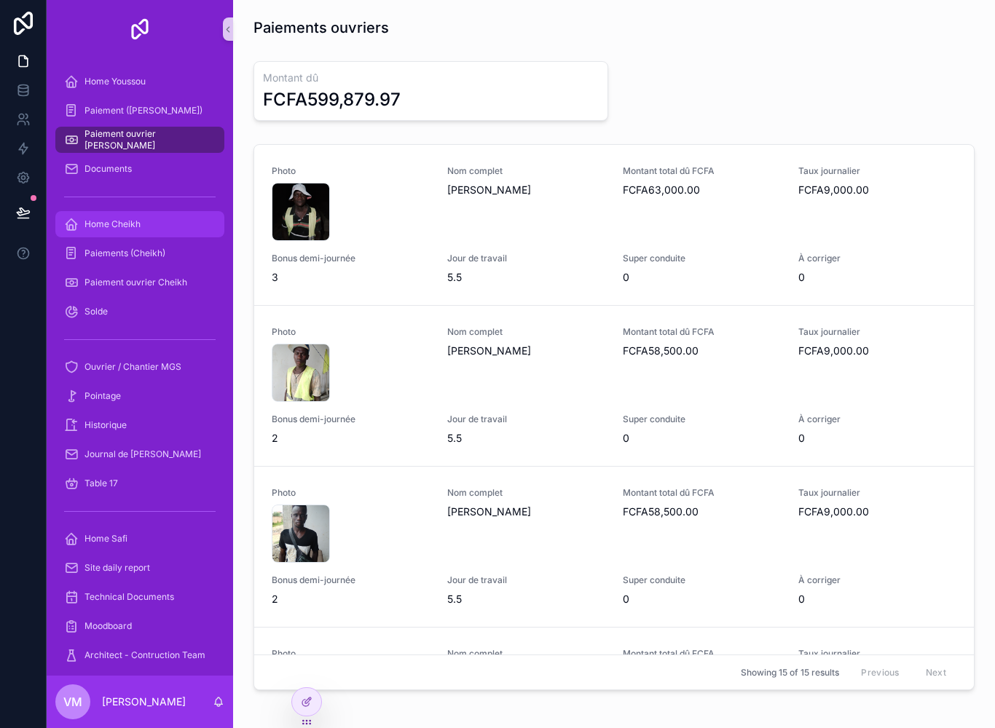
click at [170, 221] on div "Home Cheikh" at bounding box center [139, 224] width 151 height 23
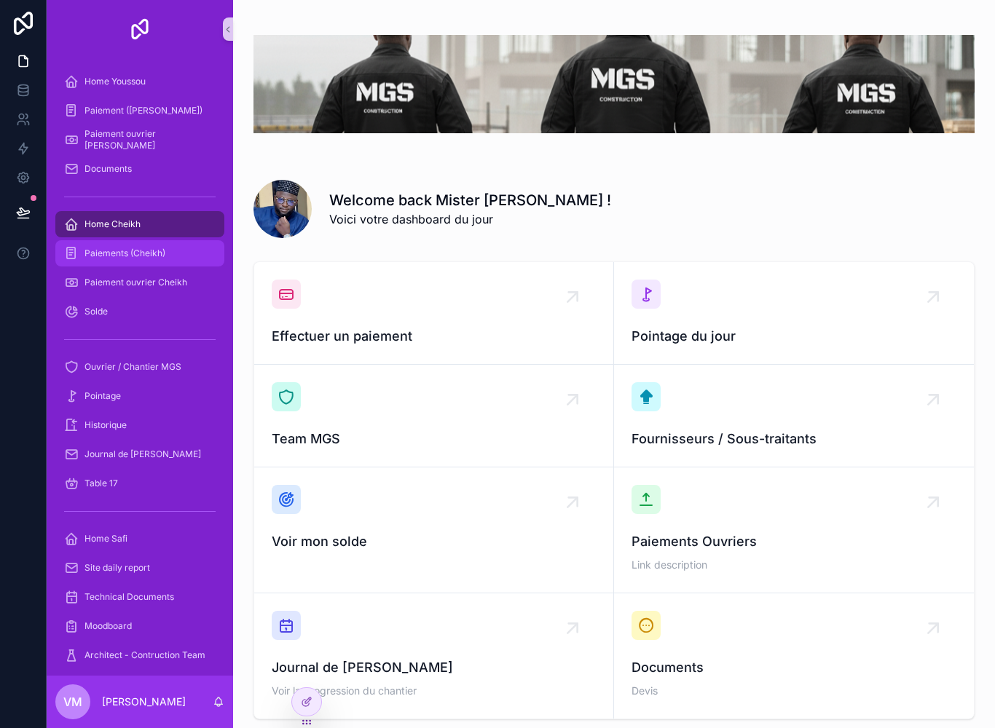
click at [143, 252] on span "Paiements (Cheikh)" at bounding box center [124, 254] width 81 height 12
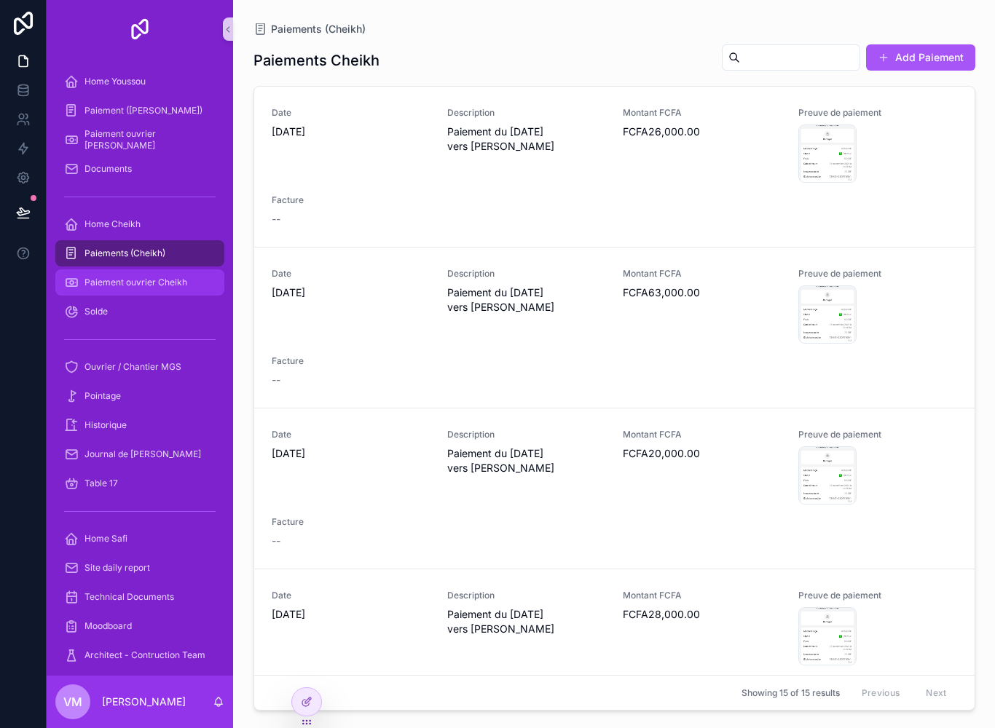
click at [157, 288] on div "Paiement ouvrier Cheikh" at bounding box center [139, 282] width 151 height 23
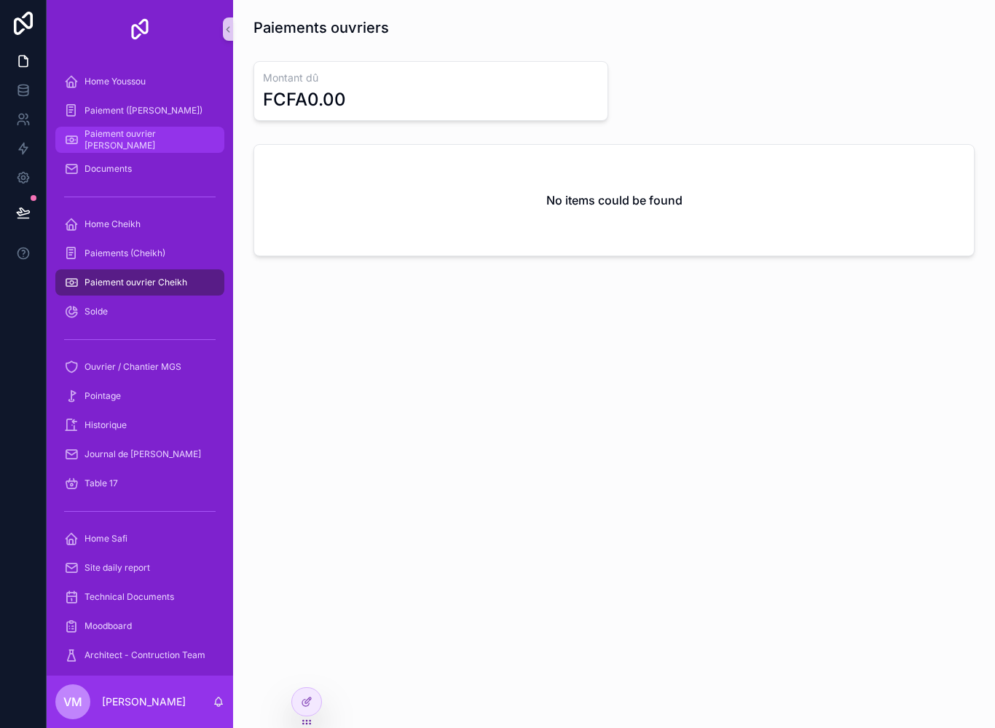
click at [150, 142] on span "Paiement ouvrier [PERSON_NAME]" at bounding box center [146, 139] width 125 height 23
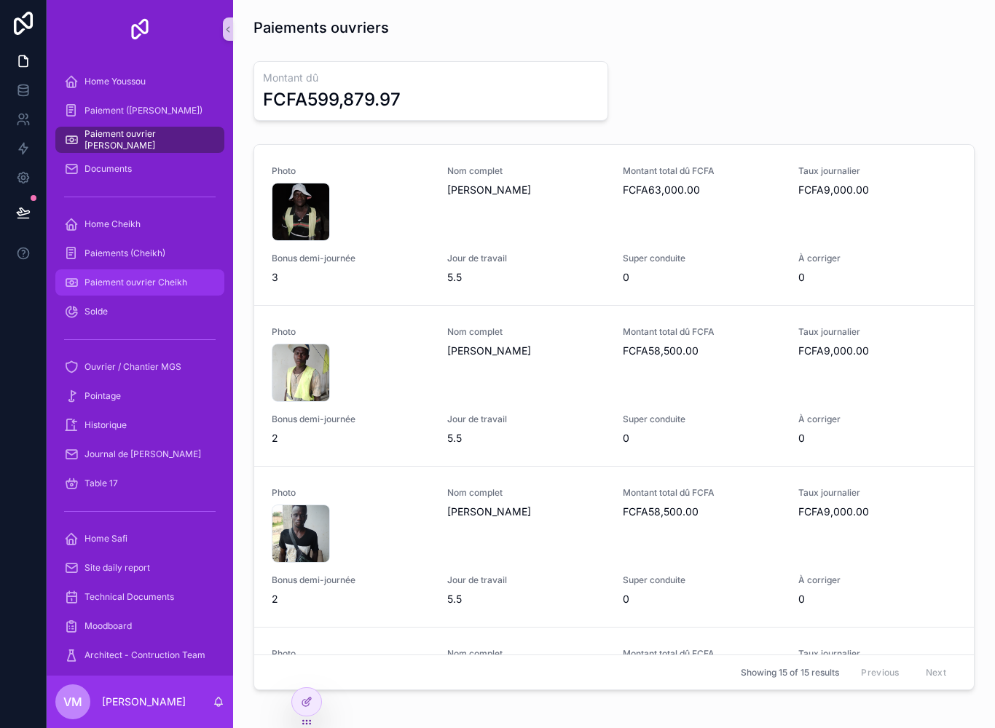
click at [177, 282] on span "Paiement ouvrier Cheikh" at bounding box center [135, 283] width 103 height 12
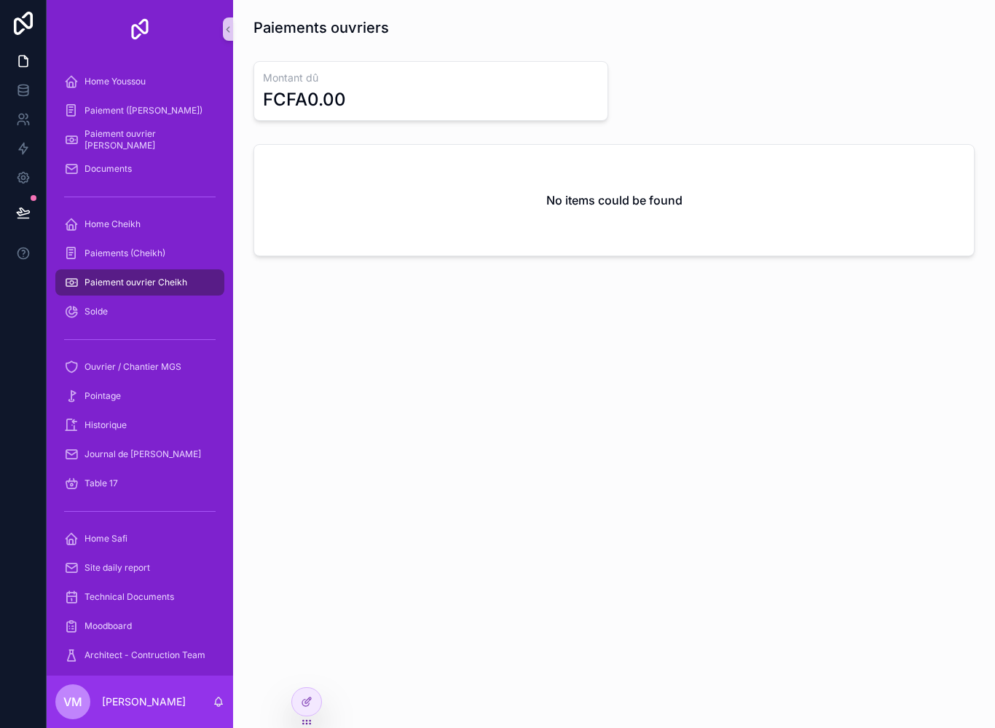
click at [188, 281] on div "Paiement ouvrier Cheikh" at bounding box center [139, 282] width 151 height 23
click at [173, 276] on div "Paiement ouvrier Cheikh" at bounding box center [139, 282] width 151 height 23
